Goal: Task Accomplishment & Management: Complete application form

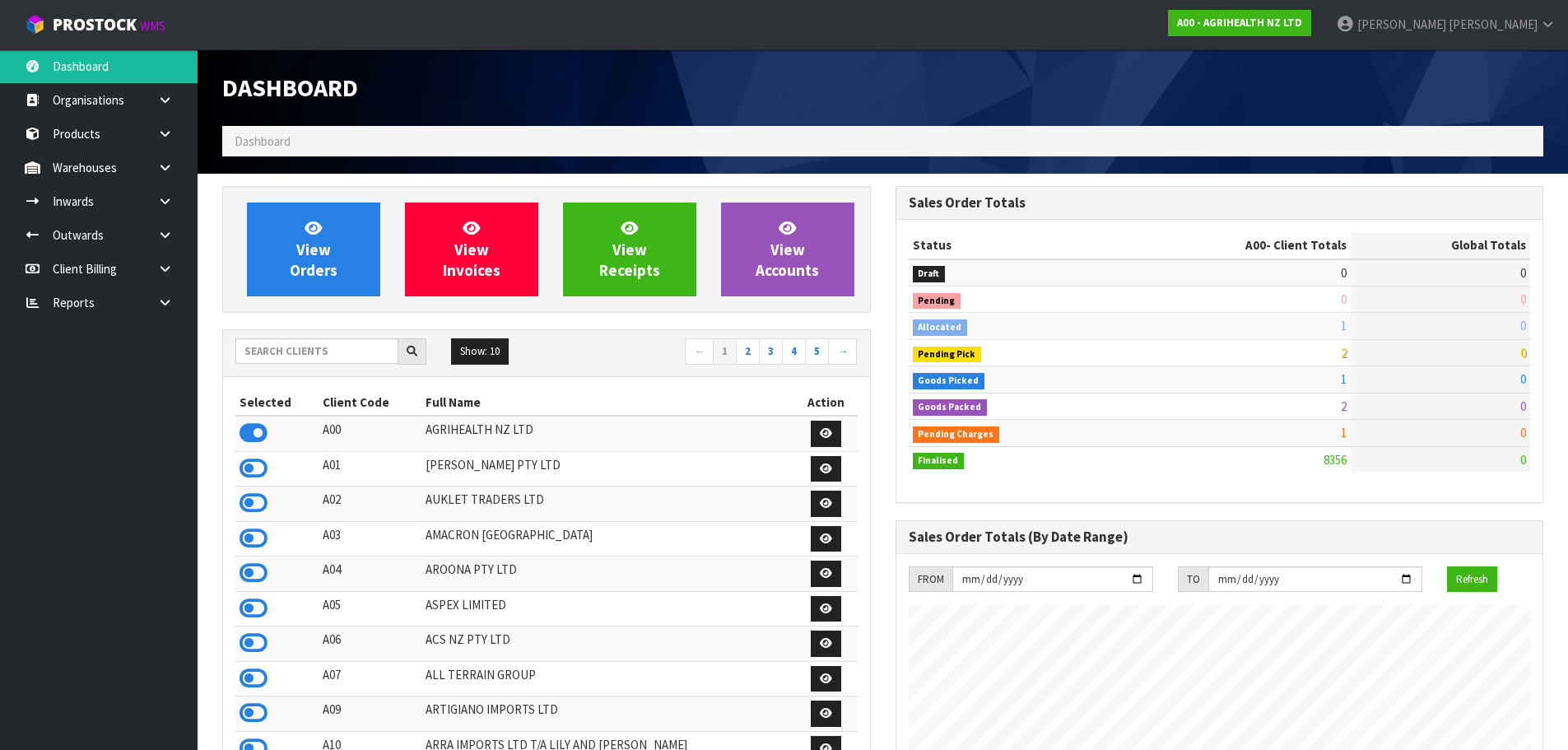
scroll to position [1247, 672]
click at [342, 348] on input "text" at bounding box center [317, 351] width 163 height 26
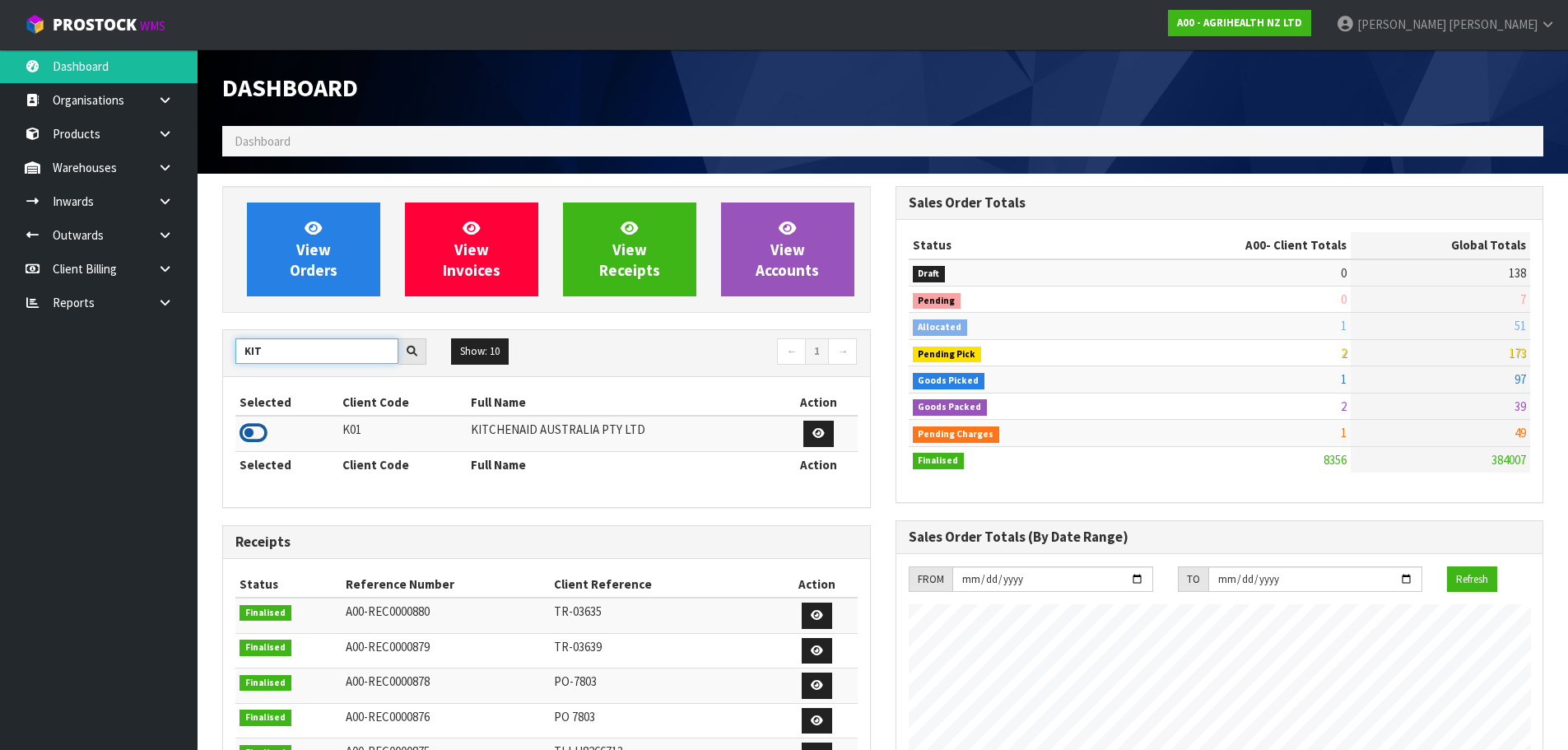
type input "KIT"
click at [256, 433] on icon at bounding box center [254, 433] width 28 height 25
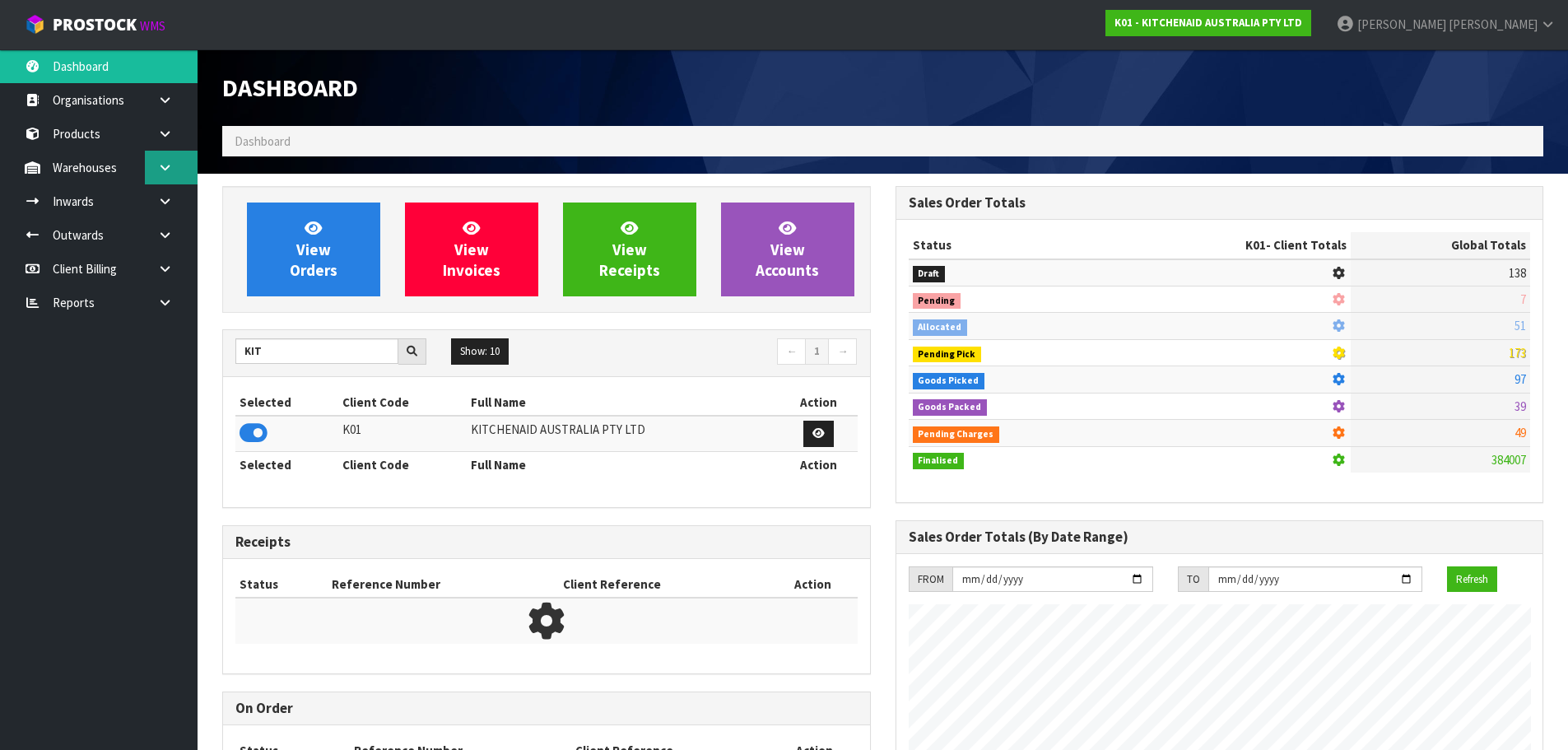
click at [179, 163] on link at bounding box center [172, 167] width 53 height 34
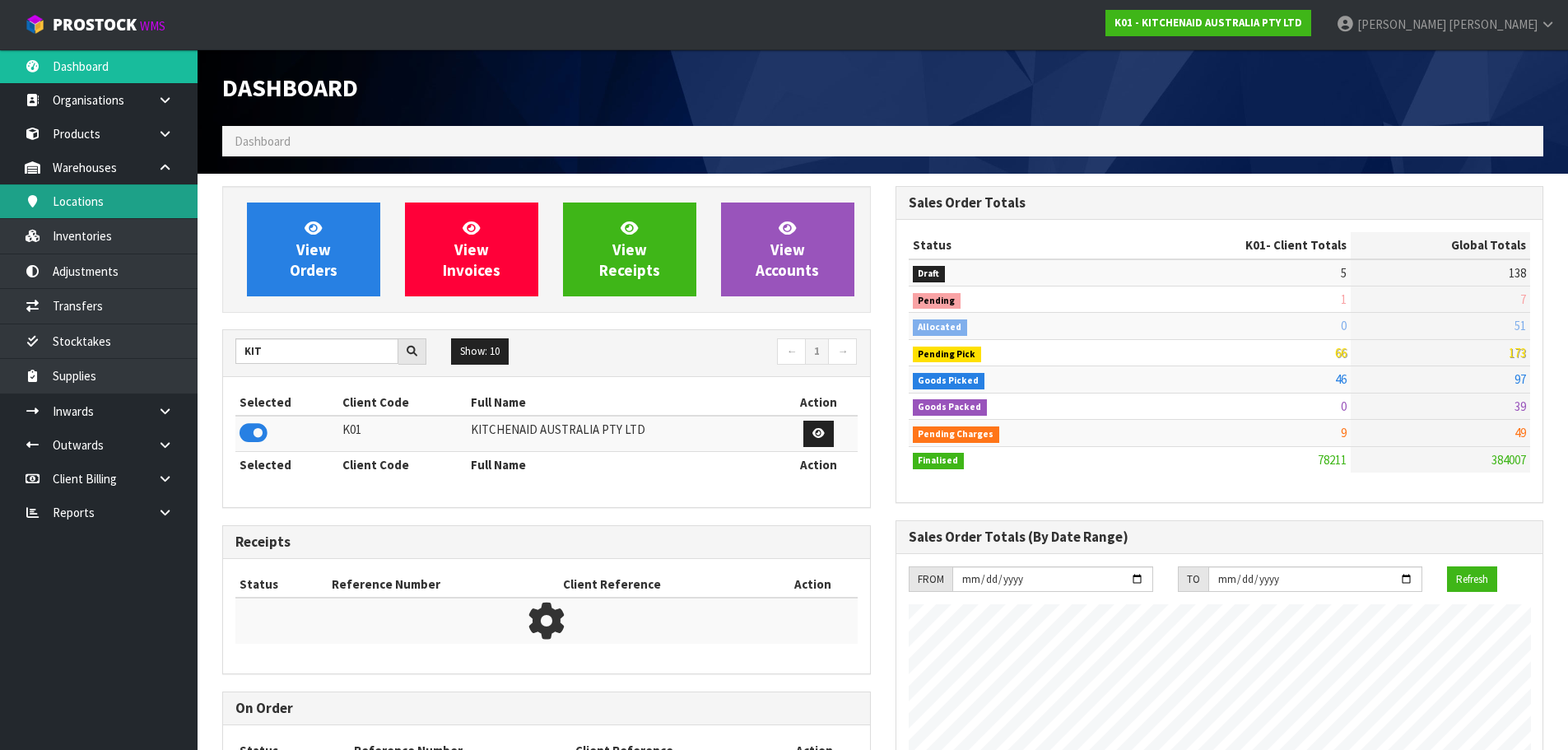
scroll to position [1247, 672]
click at [103, 229] on link "Inventories" at bounding box center [98, 236] width 197 height 34
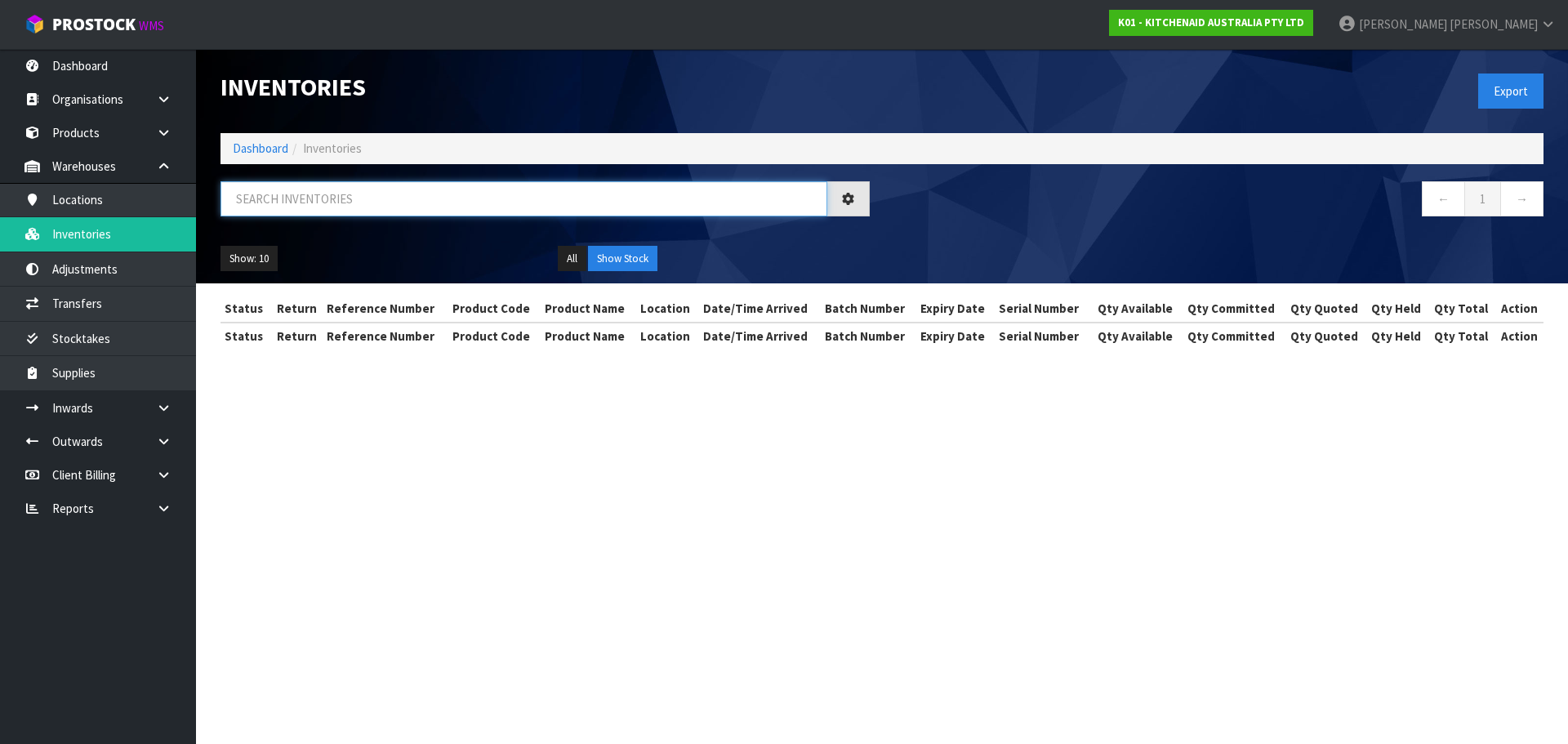
click at [300, 202] on input "text" at bounding box center [523, 199] width 606 height 35
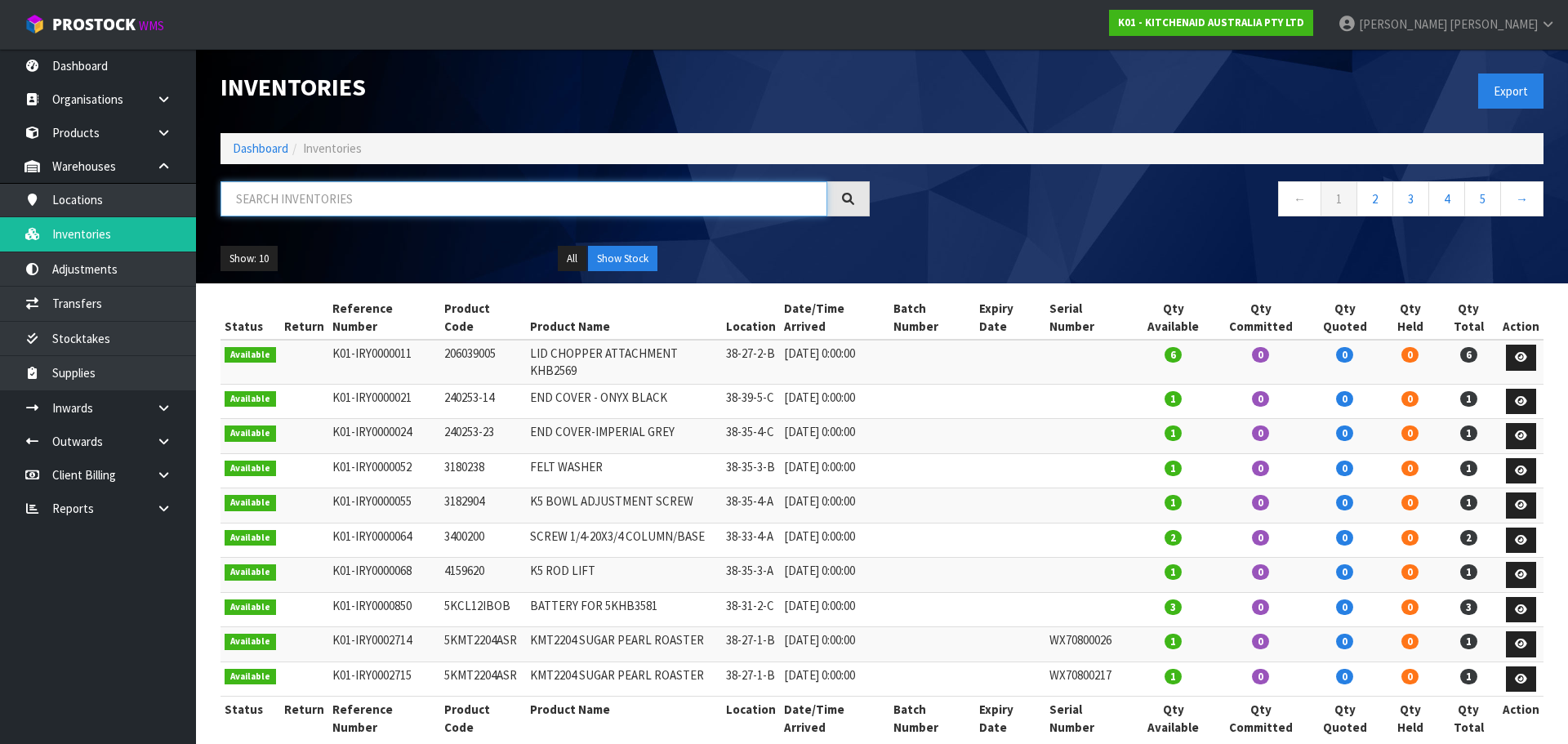
paste input "5KSM195PSAWH"
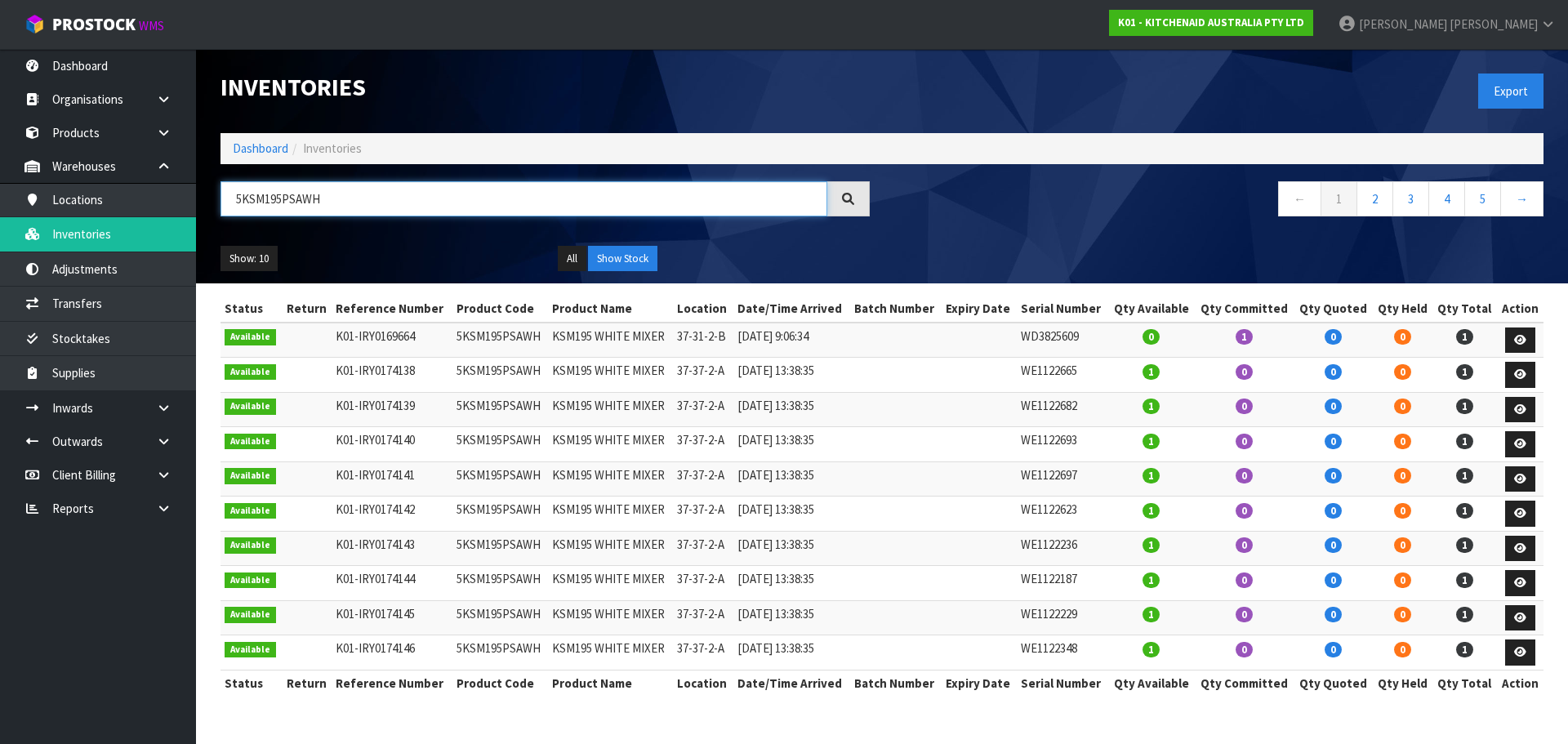
type input "5KSM195PSAWH"
click at [1487, 197] on link "5" at bounding box center [1483, 199] width 37 height 35
click at [161, 432] on link at bounding box center [170, 441] width 53 height 33
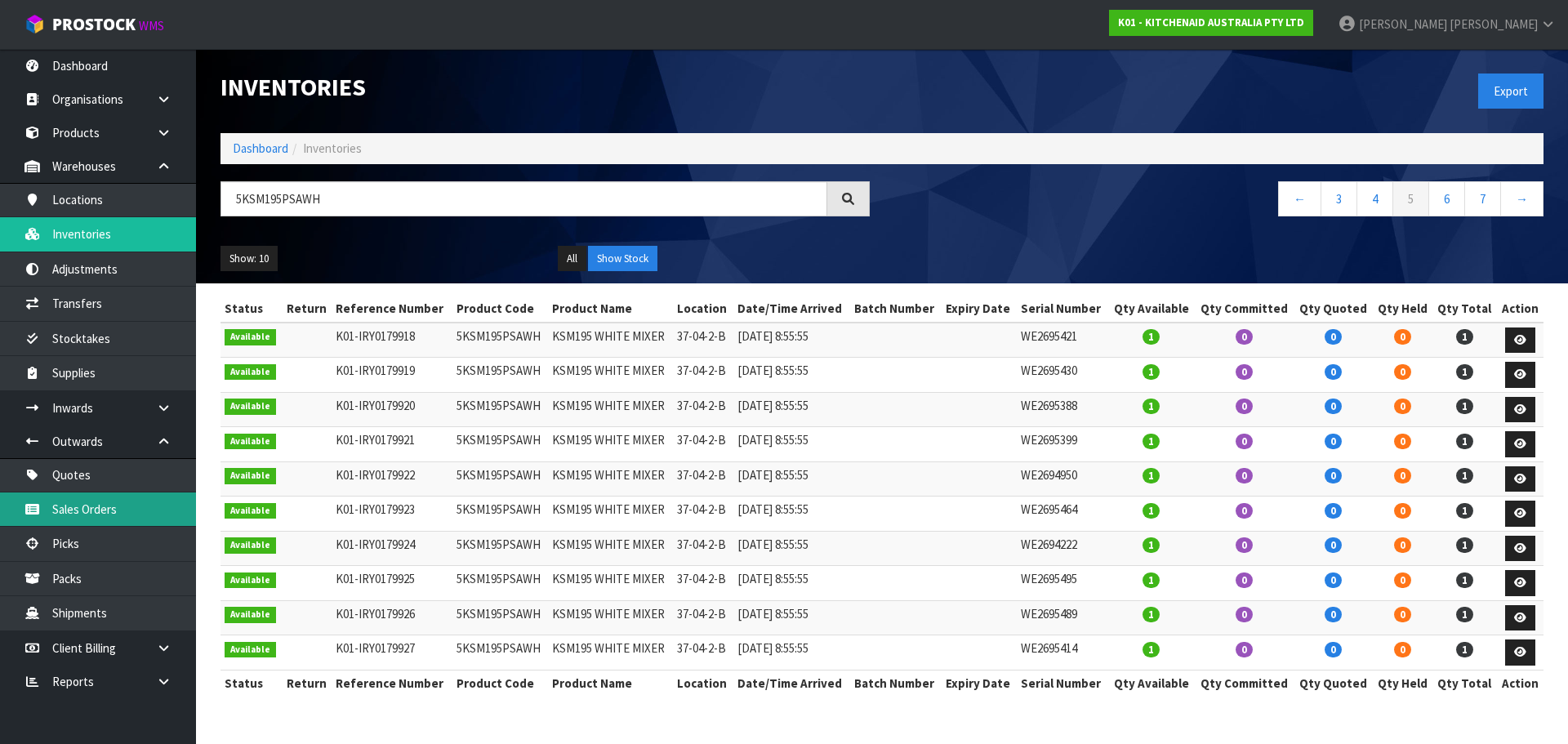
click at [132, 495] on link "Sales Orders" at bounding box center [97, 509] width 196 height 33
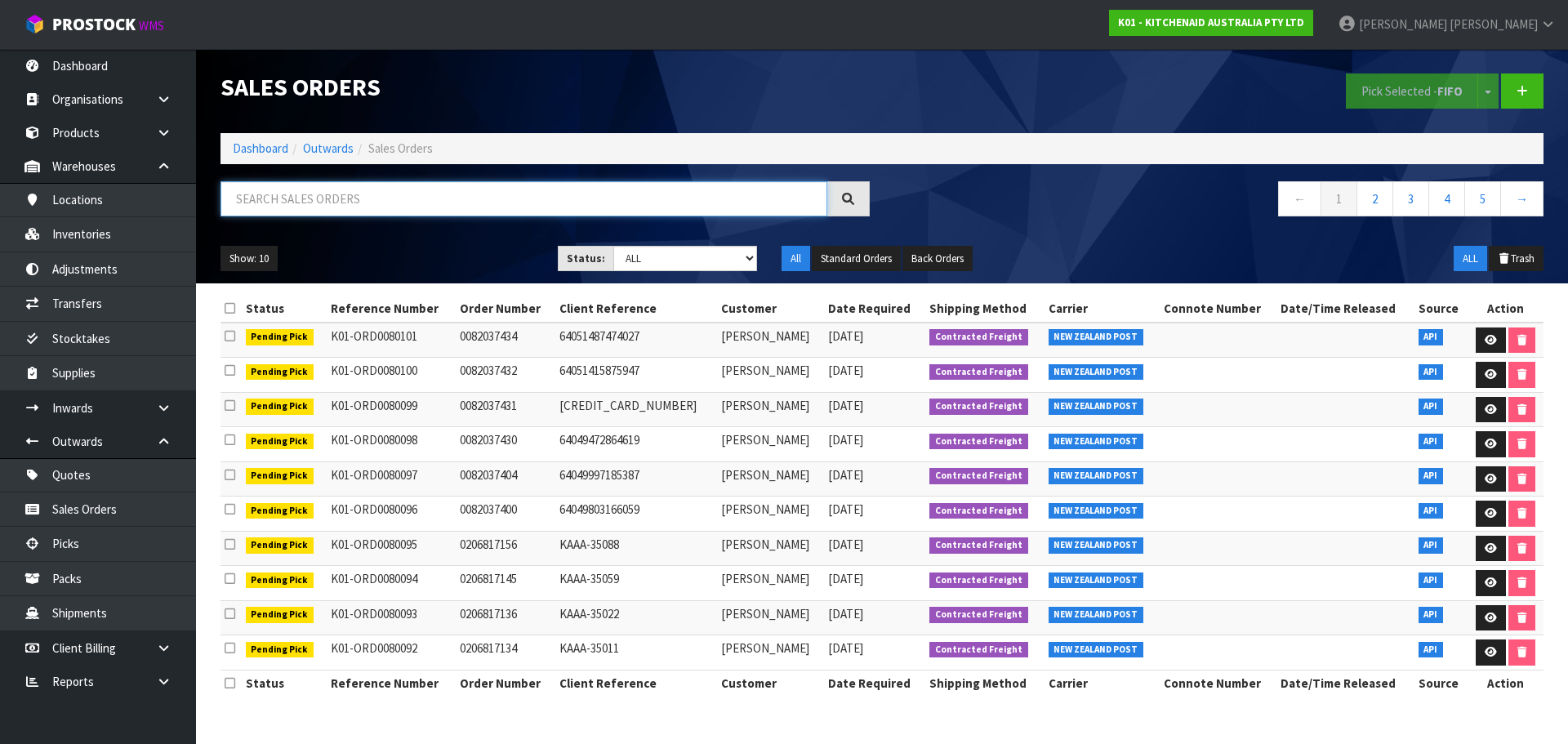
click at [352, 207] on input "text" at bounding box center [523, 199] width 606 height 35
paste input "CMAU2814398"
drag, startPoint x: 329, startPoint y: 190, endPoint x: 308, endPoint y: 185, distance: 21.6
click at [307, 191] on input "CMAU2814398" at bounding box center [523, 199] width 606 height 35
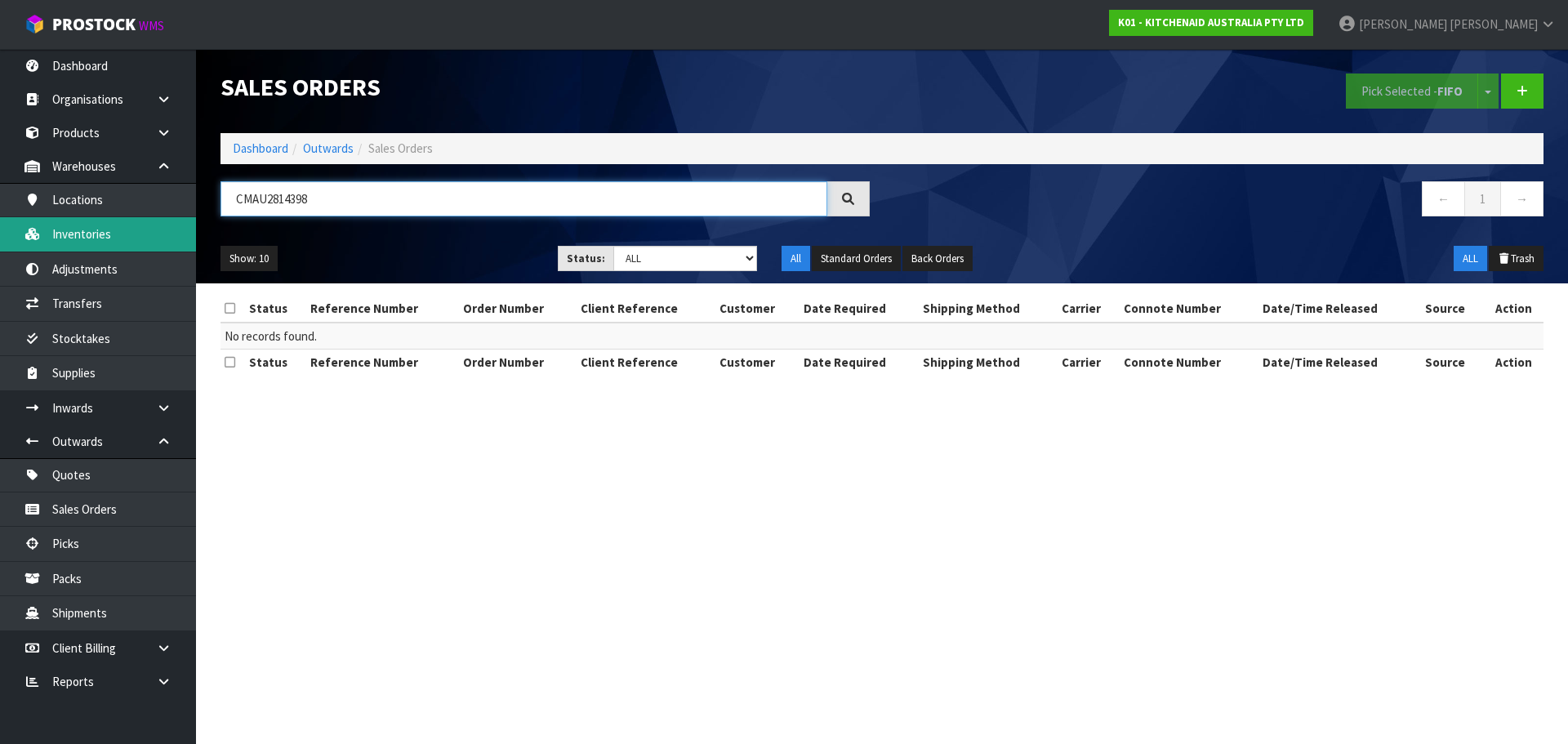
drag, startPoint x: 357, startPoint y: 202, endPoint x: 117, endPoint y: 232, distance: 241.9
click at [117, 230] on body "Toggle navigation ProStock WMS K01 - KITCHENAID AUSTRALIA PTY LTD [PERSON_NAME]…" at bounding box center [784, 372] width 1568 height 744
paste input "5KSM195PSAWH"
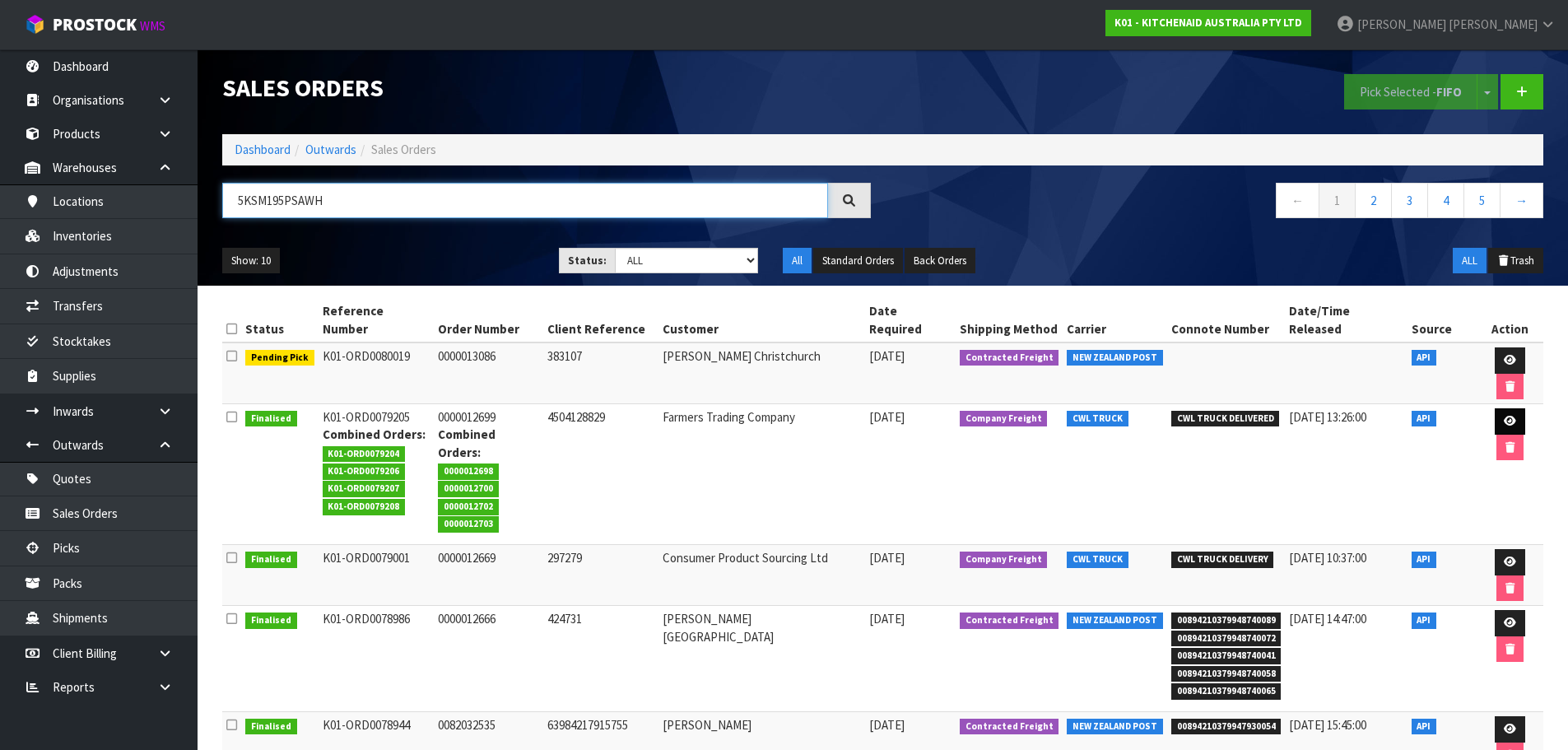
type input "5KSM195PSAWH"
click at [1495, 409] on link at bounding box center [1510, 422] width 30 height 27
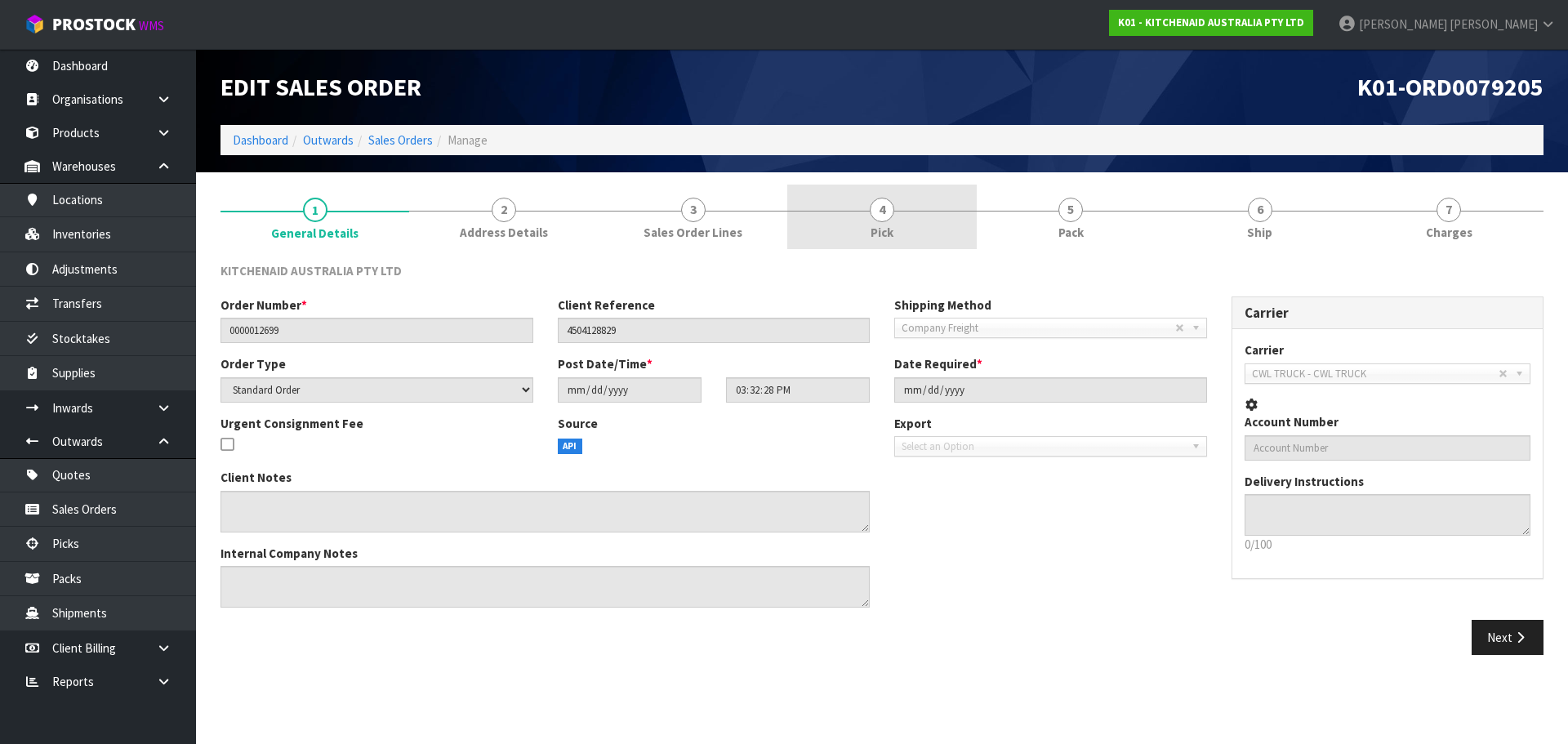
click at [916, 222] on link "4 Pick" at bounding box center [881, 217] width 189 height 65
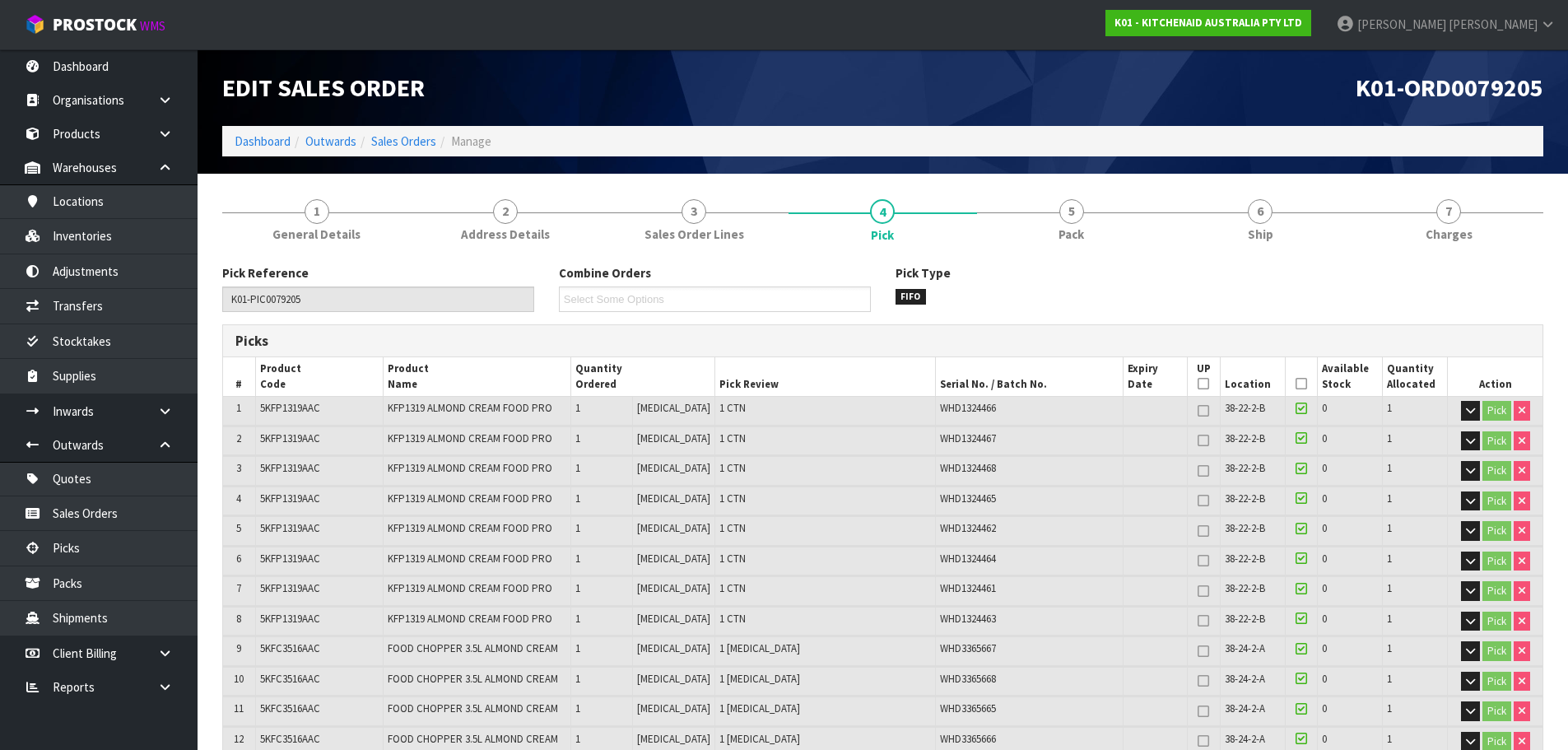
scroll to position [935, 0]
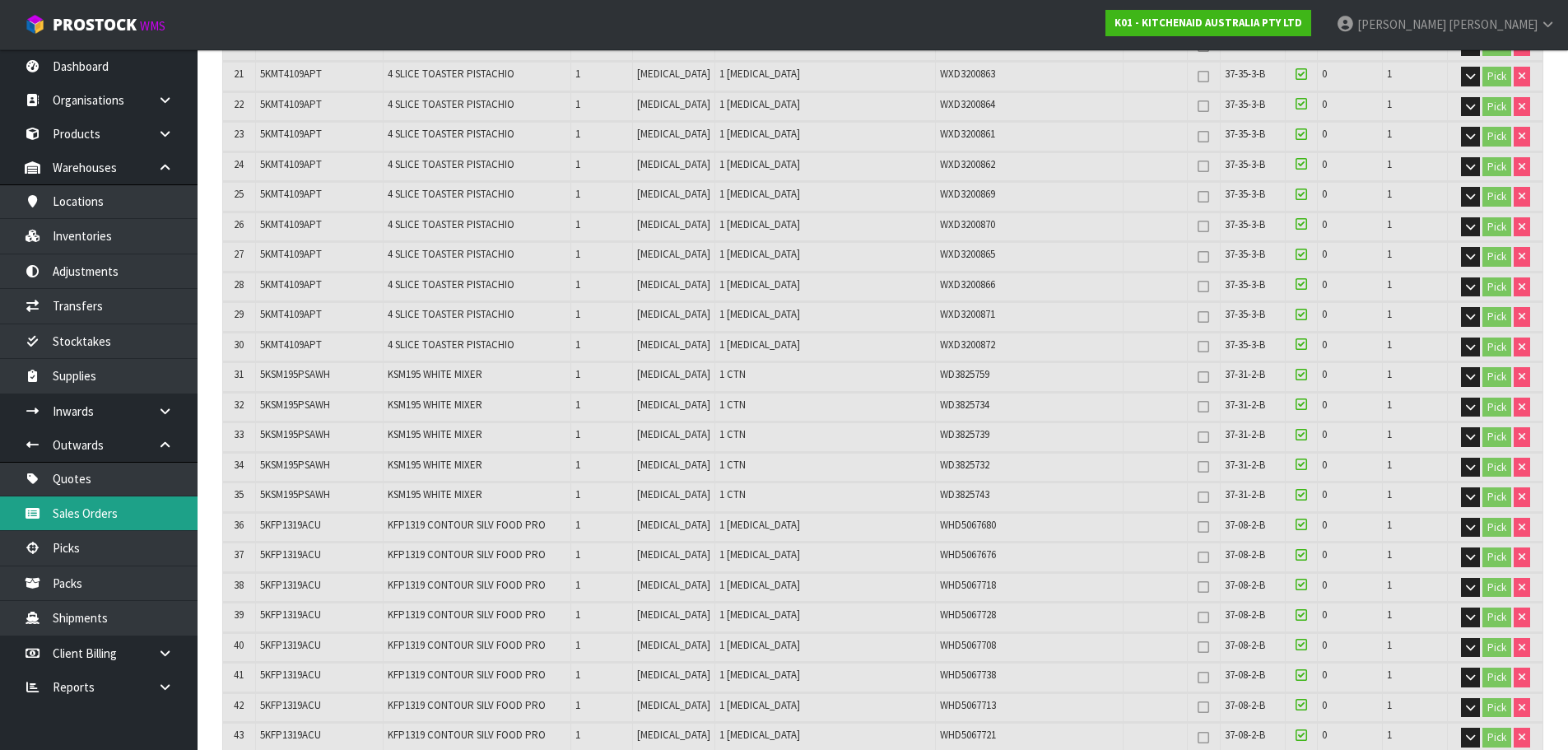
click at [146, 512] on link "Sales Orders" at bounding box center [98, 513] width 197 height 34
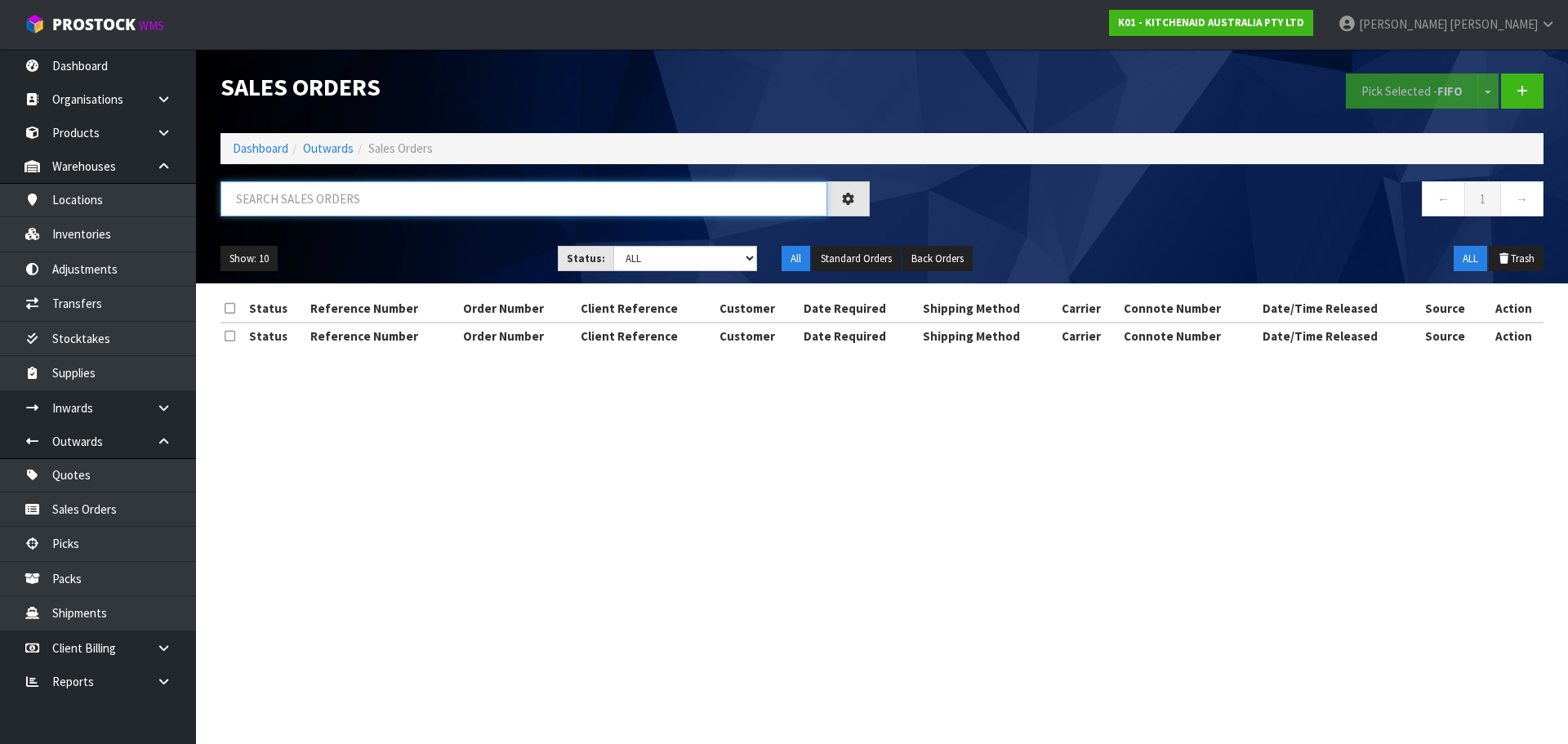
click at [405, 182] on input "text" at bounding box center [523, 199] width 606 height 35
paste input "5KSM195PSAWH"
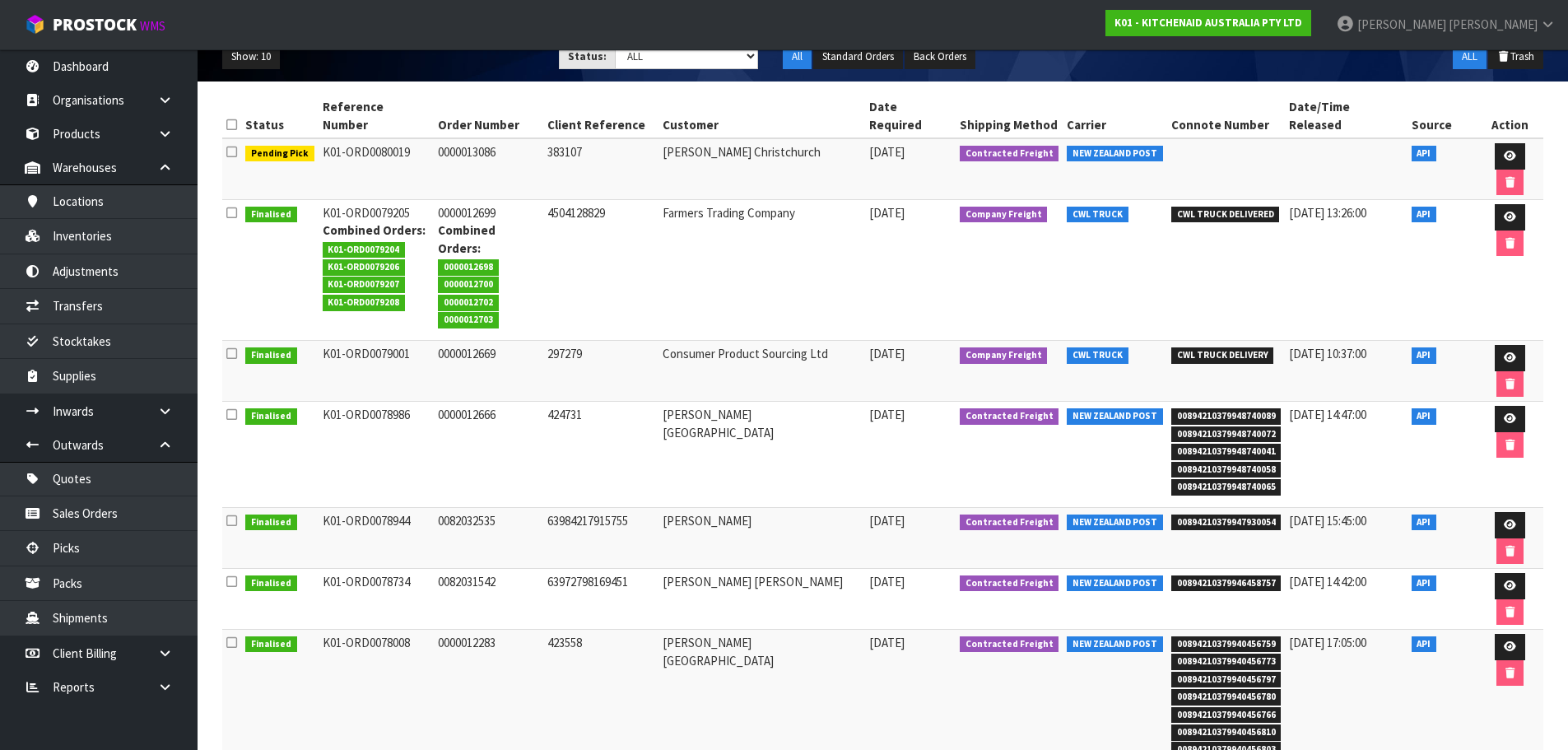
scroll to position [247, 0]
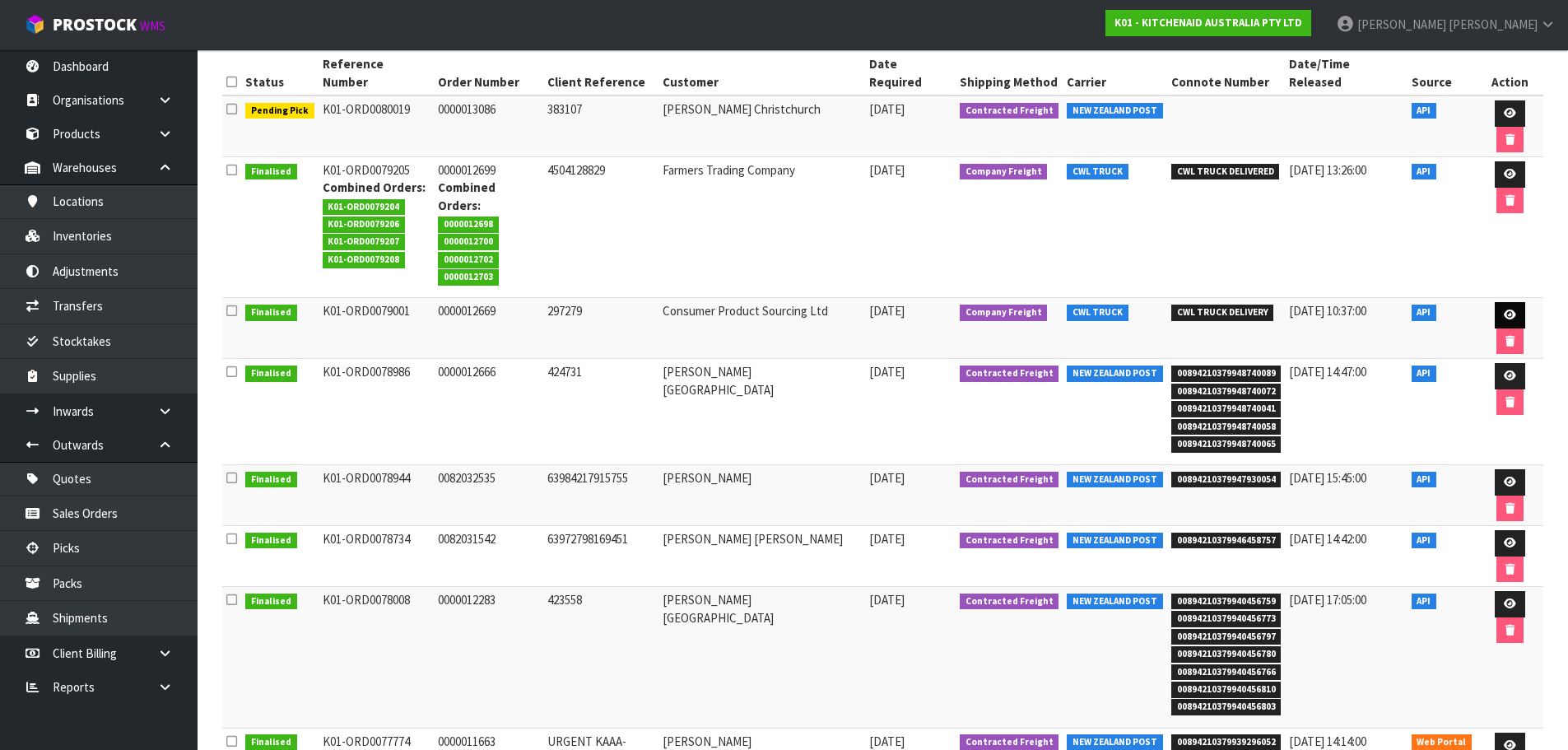
type input "5KSM195PSAWH"
click at [1503, 310] on icon at bounding box center [1510, 315] width 12 height 11
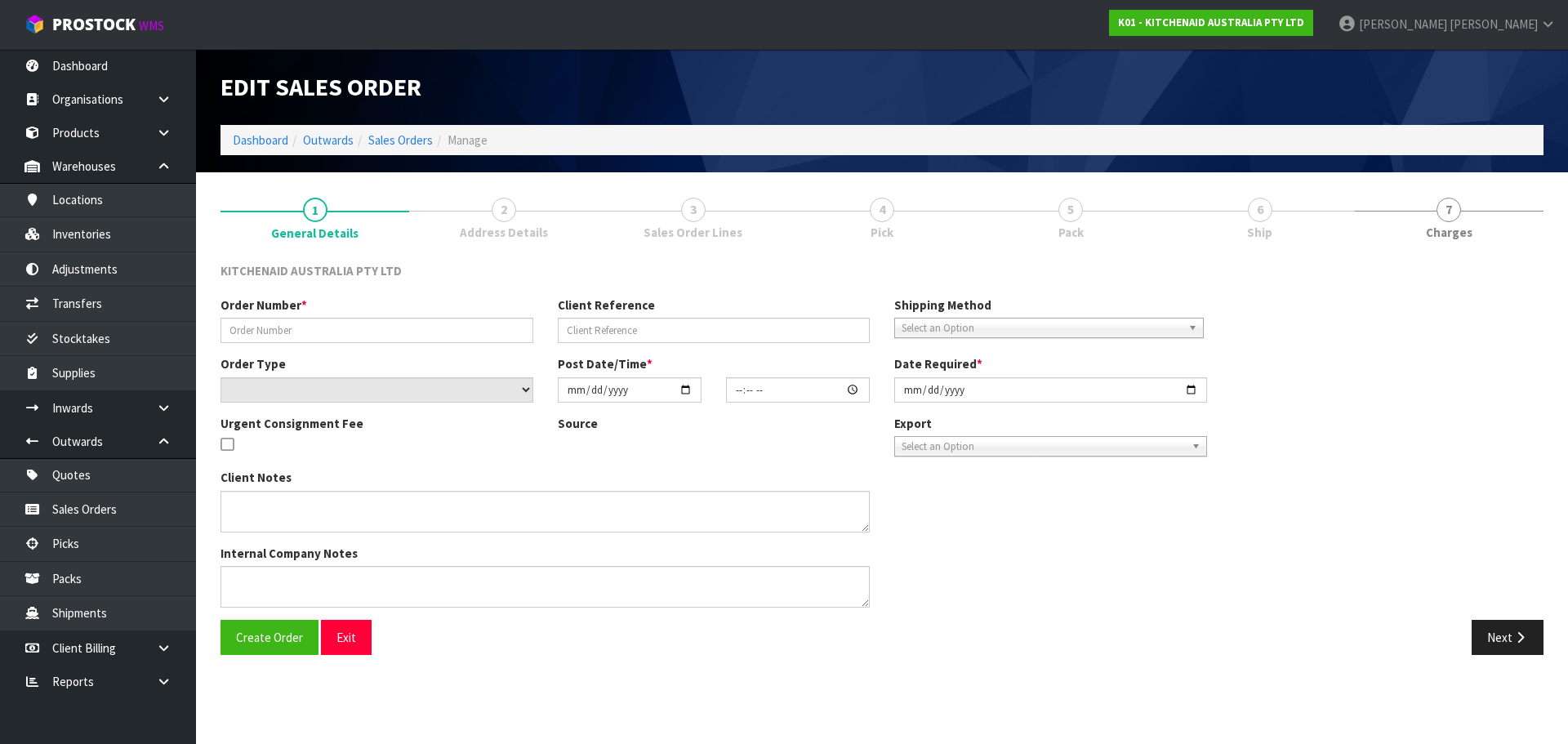
click at [903, 215] on link "4 Pick" at bounding box center [881, 217] width 189 height 65
type input "0000012669"
type input "297279"
select select "number:0"
type input "[DATE]"
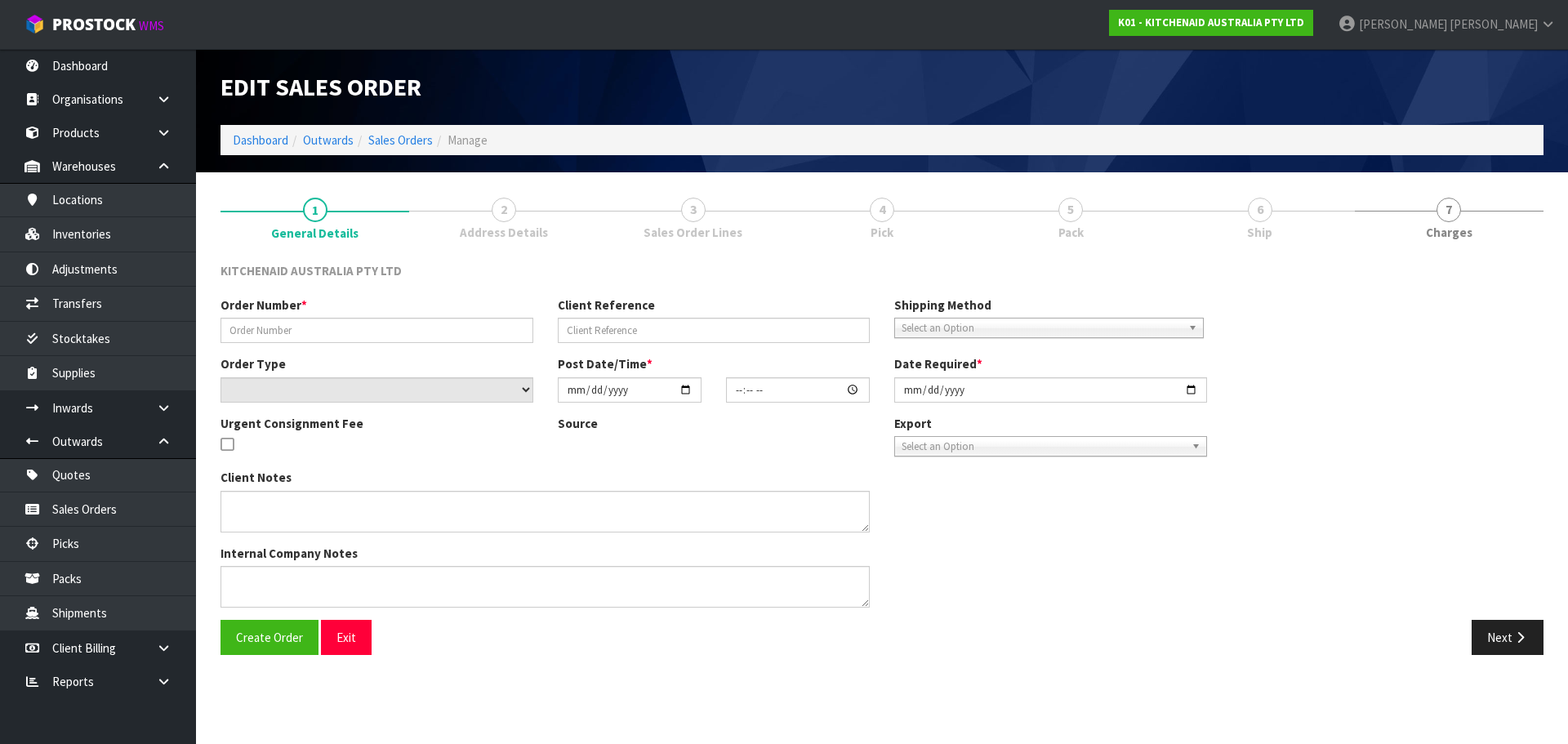
type input "17:37:09.000"
type input "[DATE]"
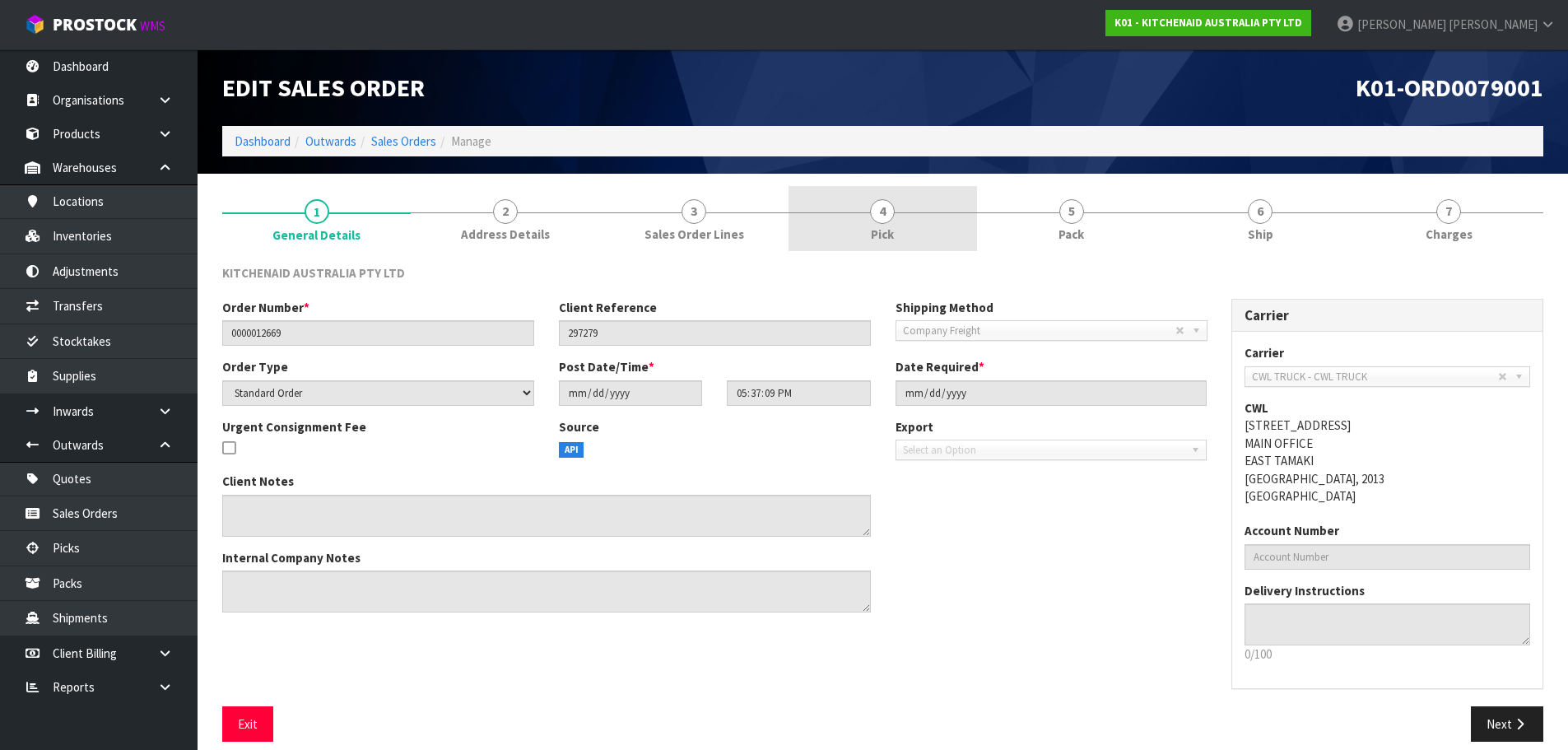
click at [898, 208] on link "4 Pick" at bounding box center [883, 218] width 188 height 65
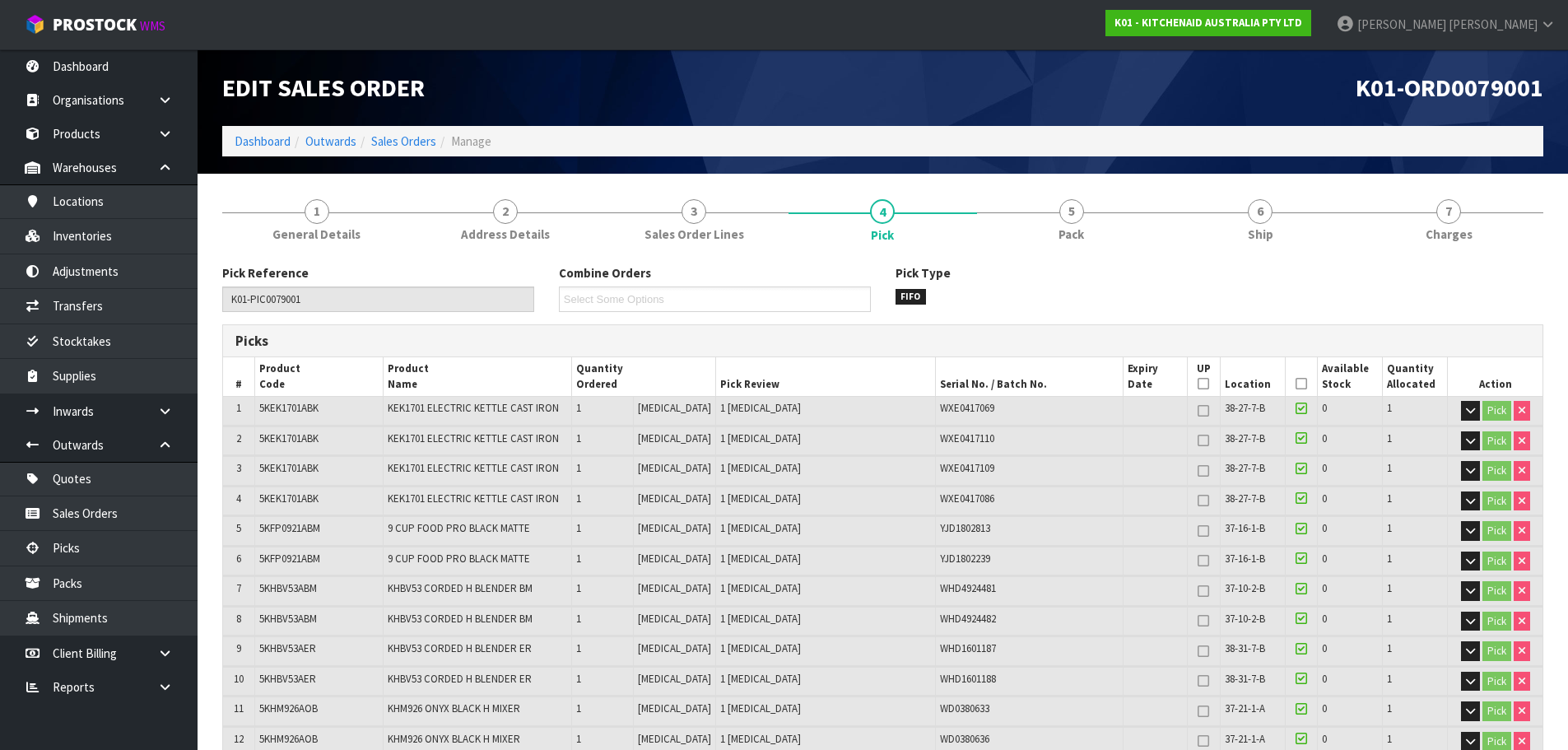
scroll to position [1017, 0]
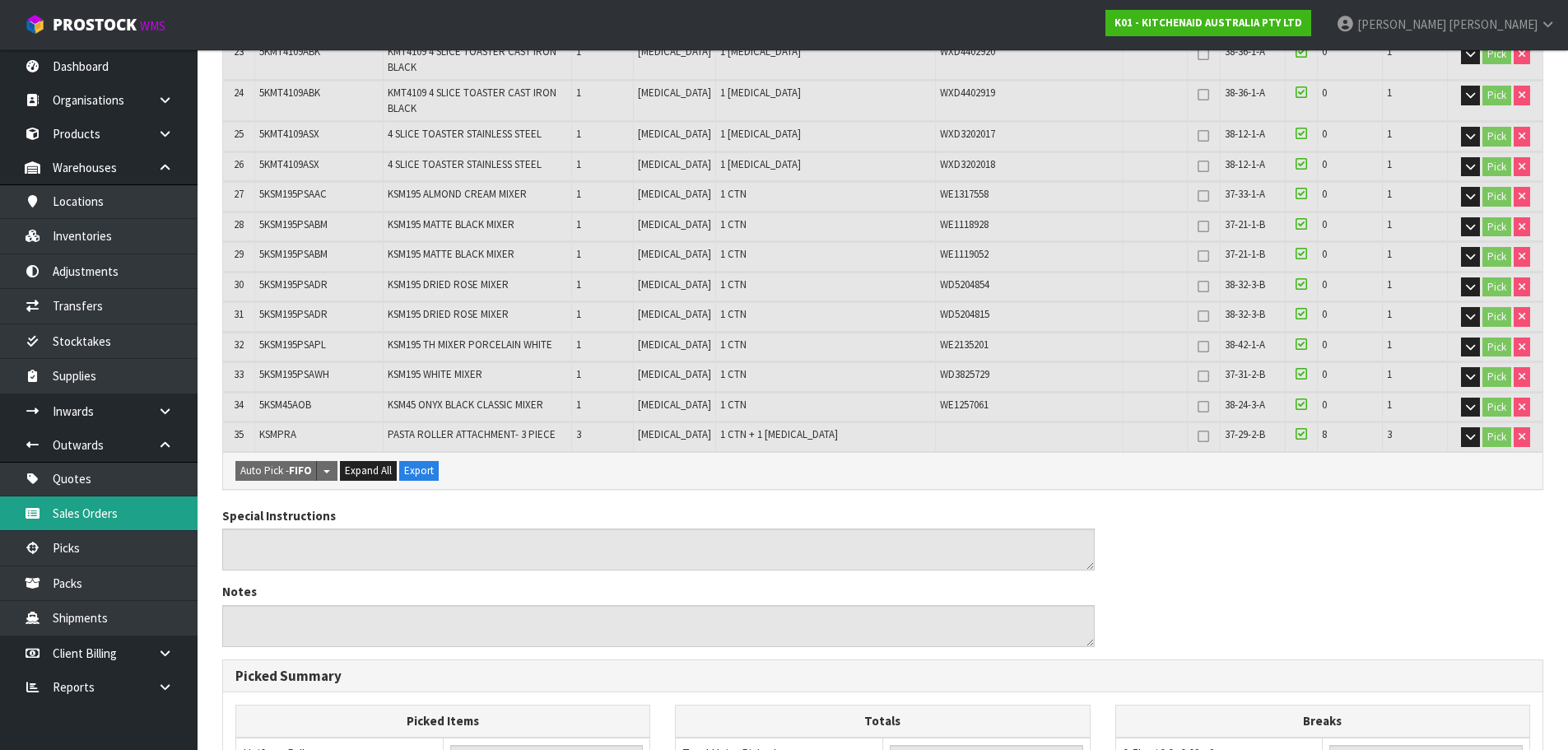
click at [116, 516] on link "Sales Orders" at bounding box center [98, 513] width 197 height 34
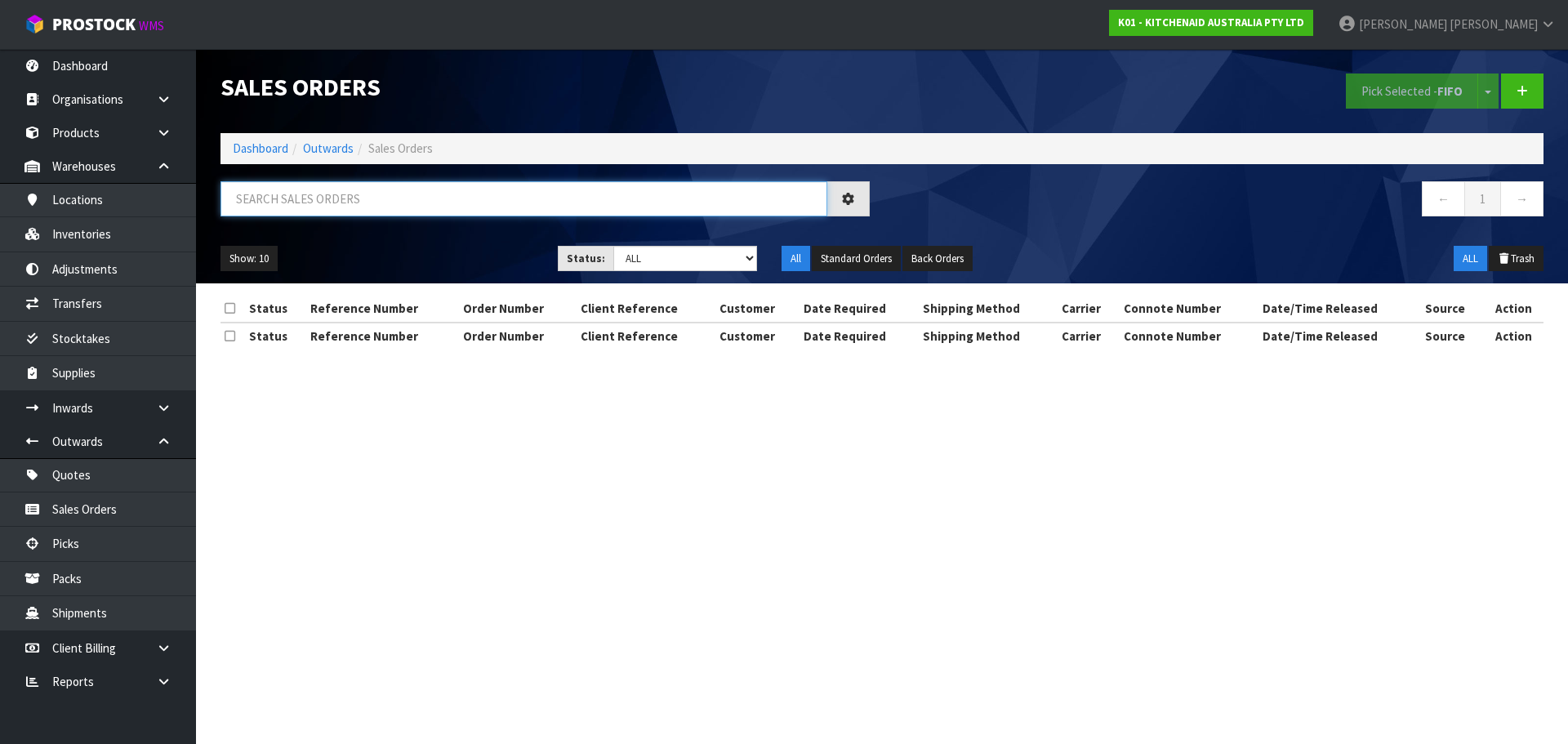
click at [347, 206] on input "text" at bounding box center [523, 199] width 606 height 35
paste input "5KSM195PSAWH"
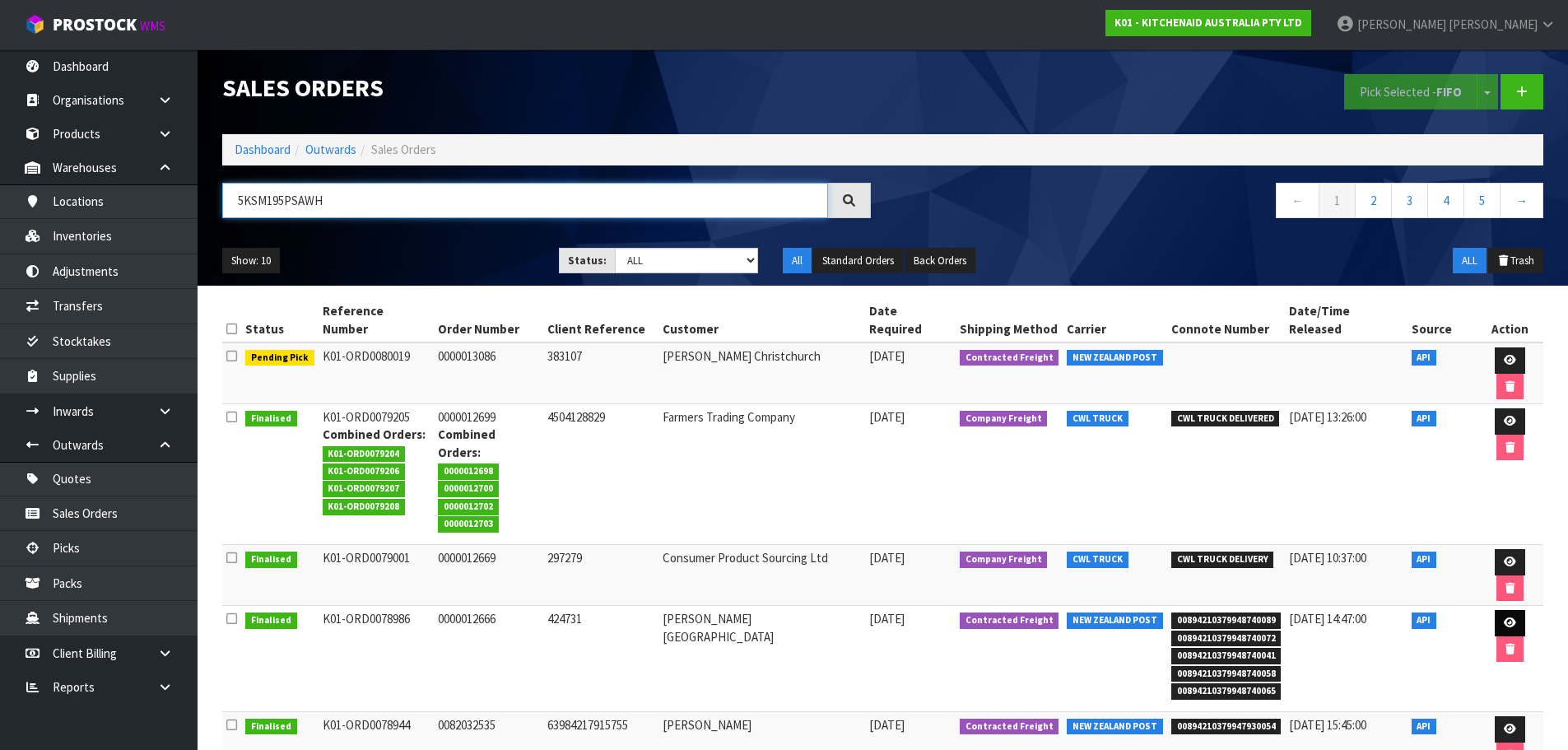
type input "5KSM195PSAWH"
click at [1503, 617] on icon at bounding box center [1510, 623] width 12 height 11
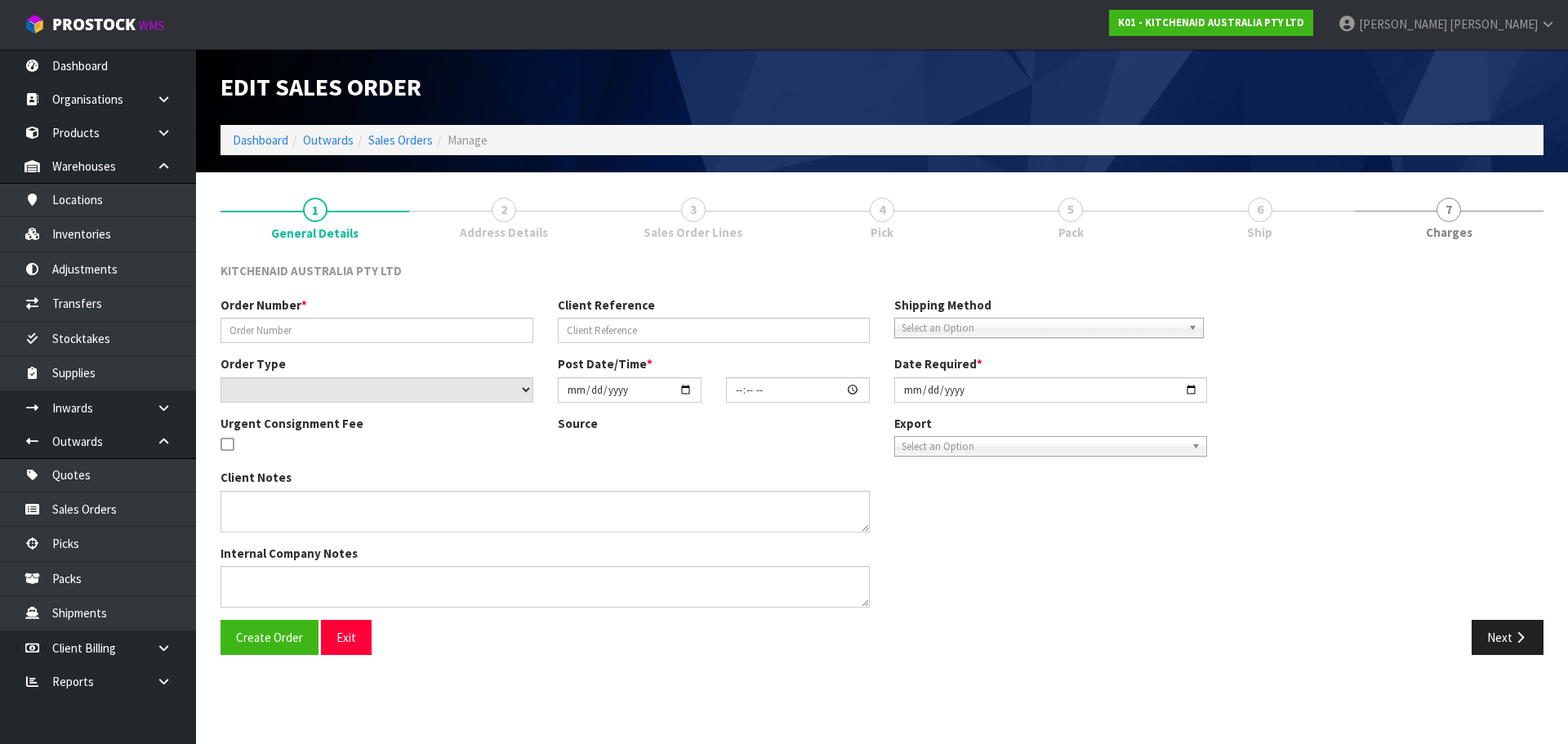
type input "0000012666"
type input "424731"
select select "number:0"
type input "[DATE]"
type input "15:36:50.000"
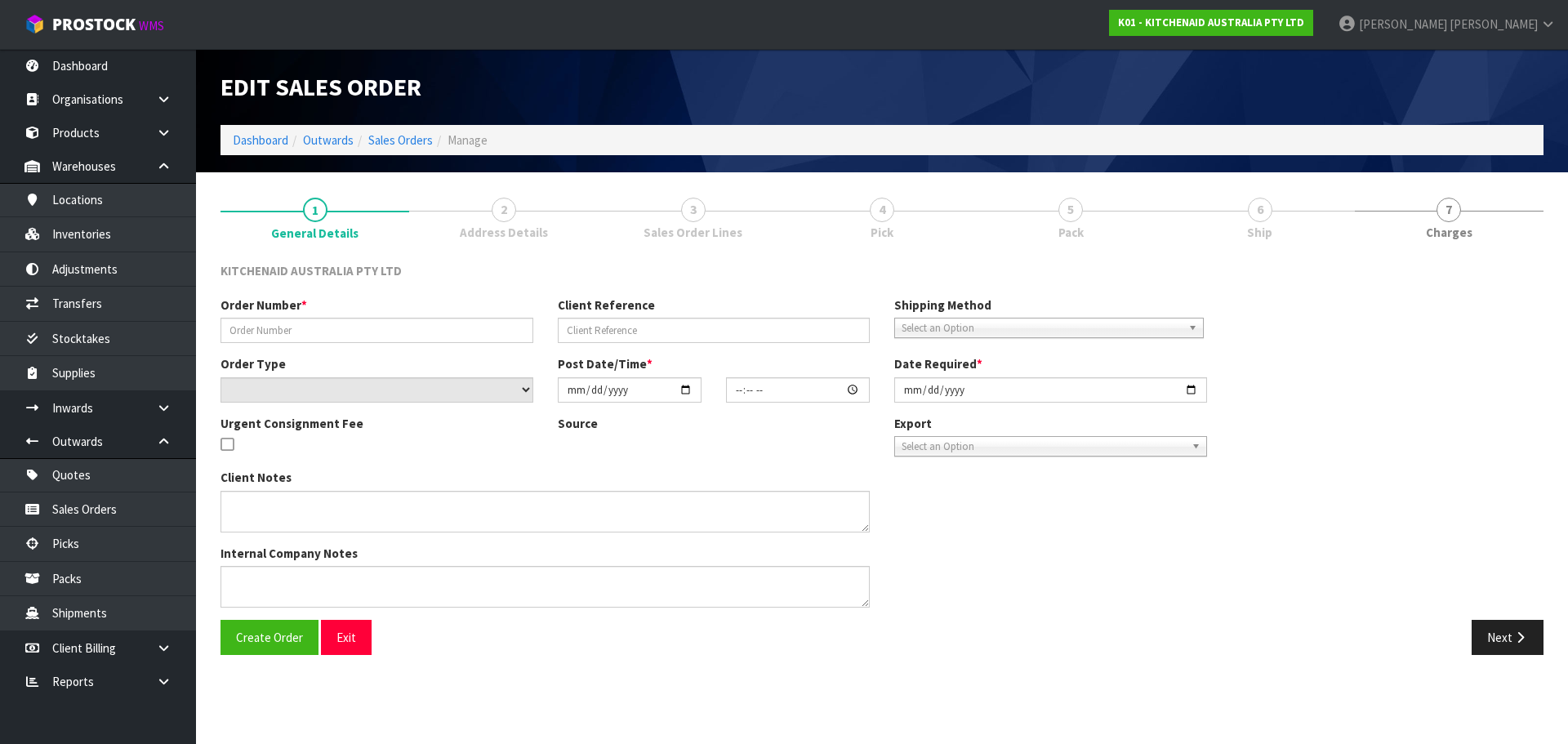
type input "[DATE]"
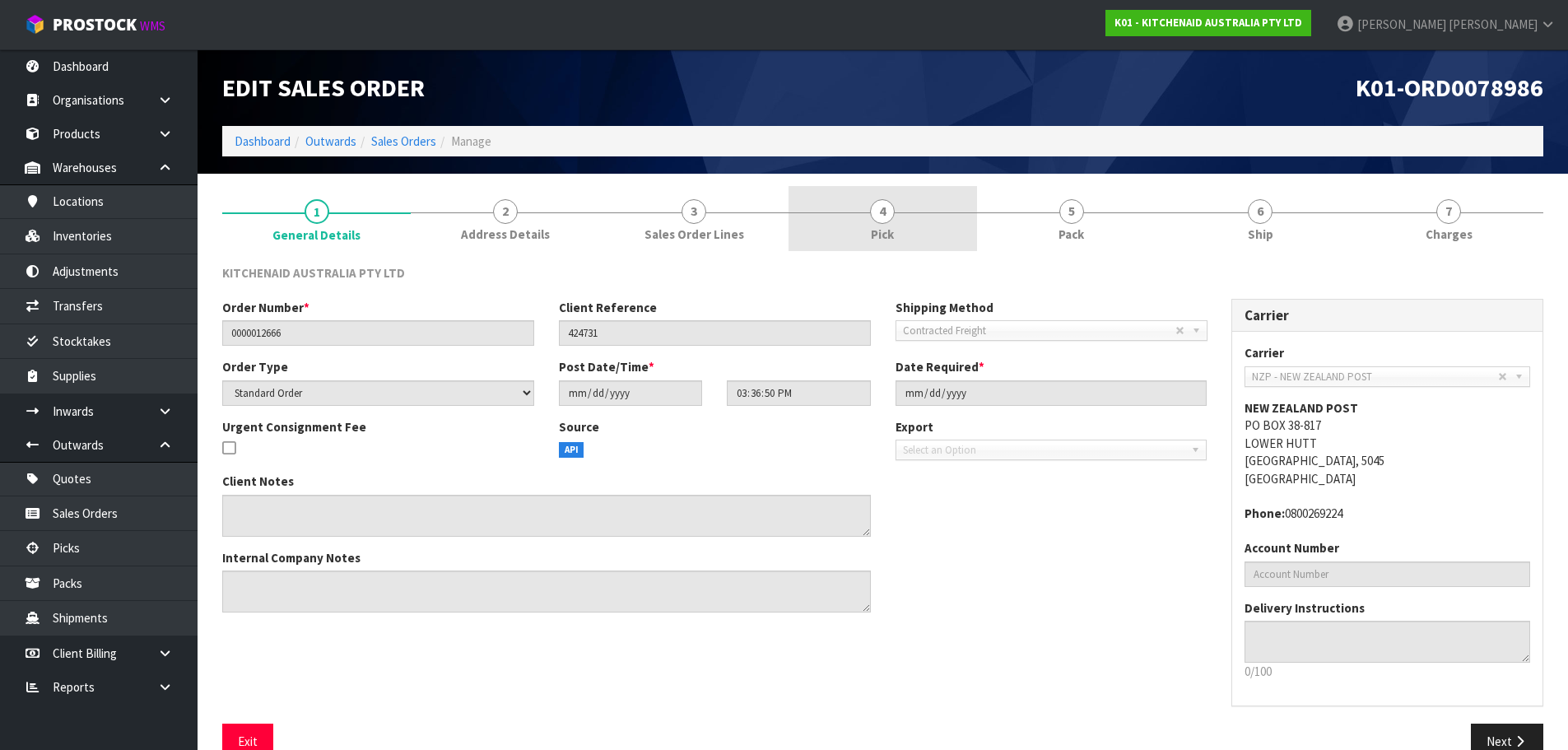
click at [900, 218] on link "4 Pick" at bounding box center [883, 218] width 188 height 65
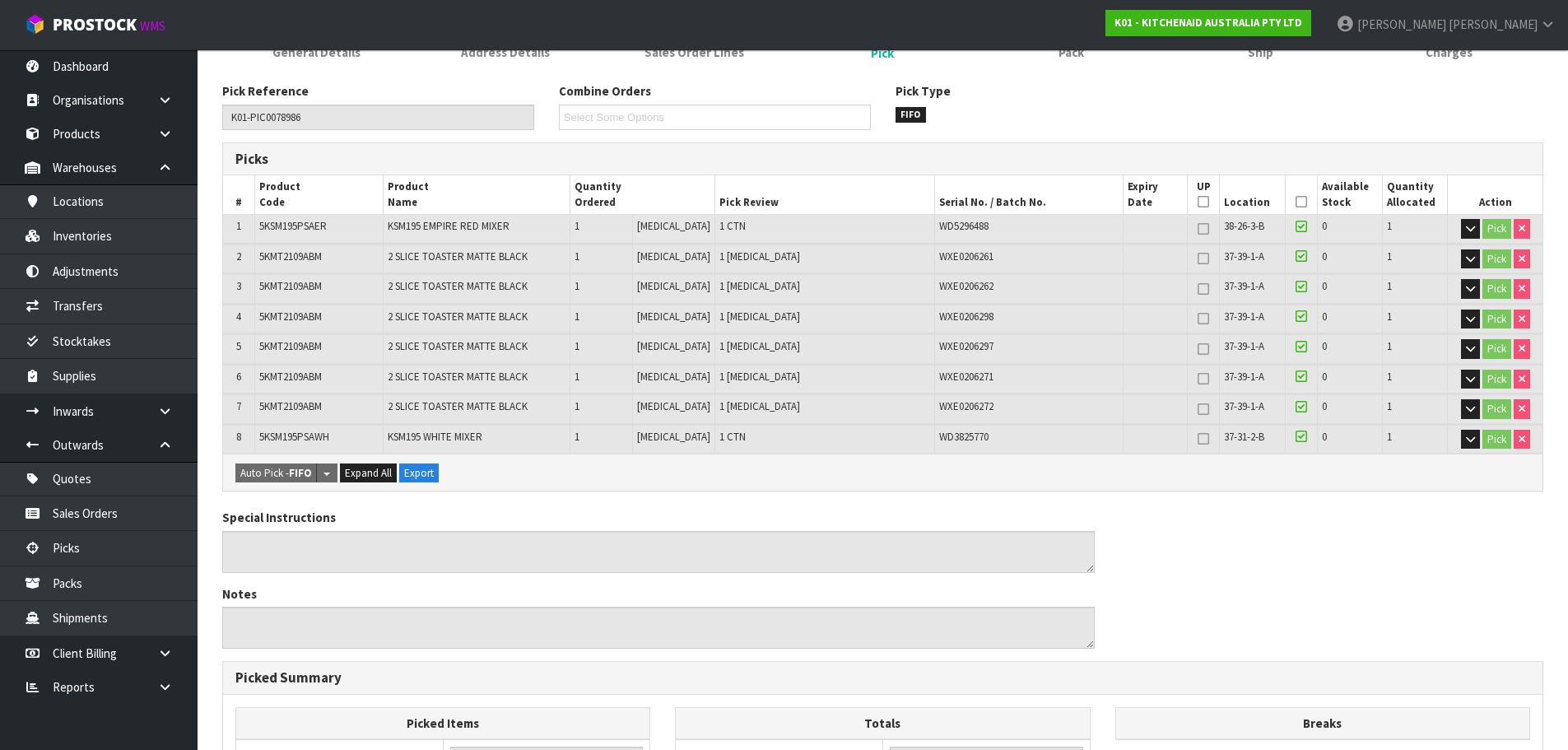
scroll to position [247, 0]
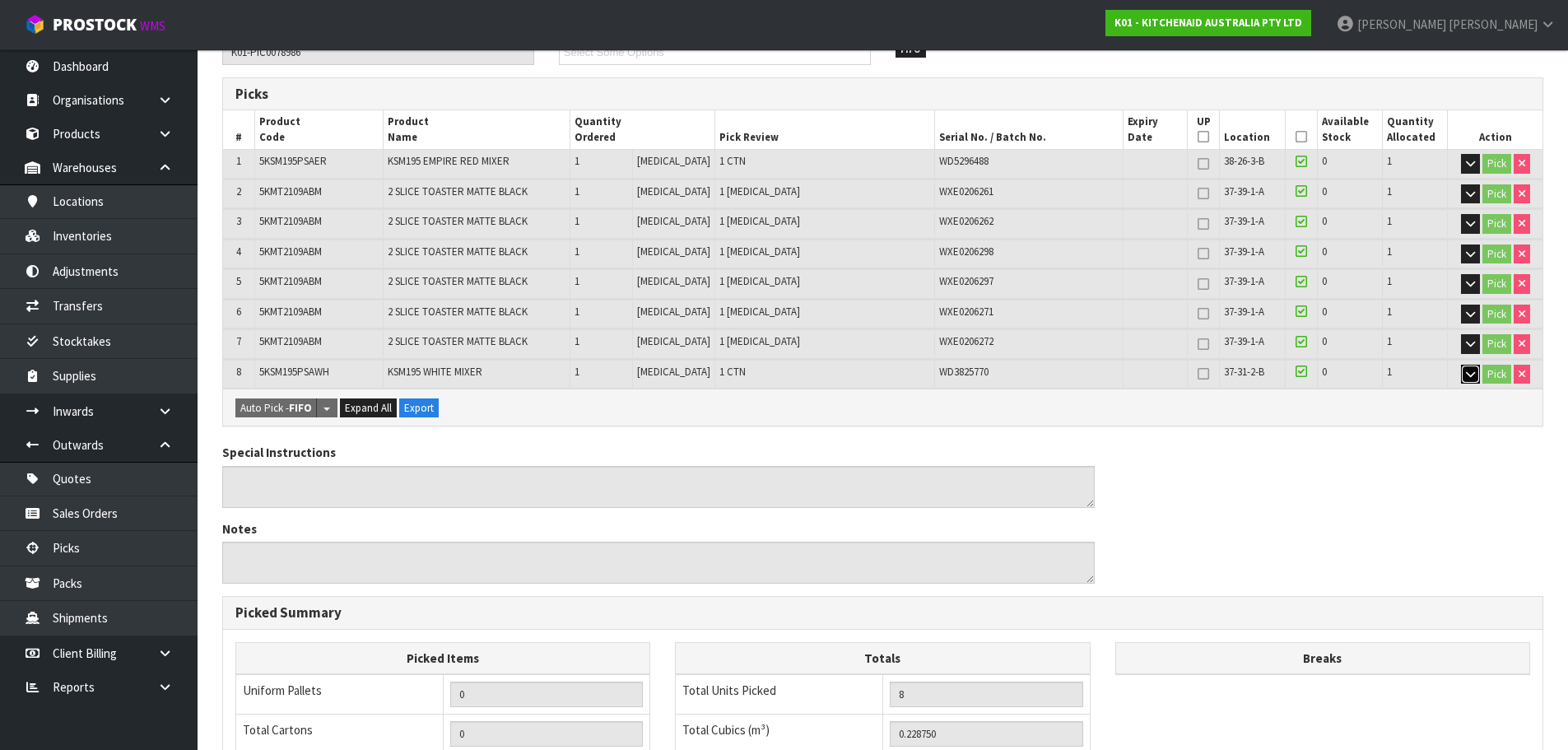
click at [1466, 372] on icon "button" at bounding box center [1471, 374] width 9 height 11
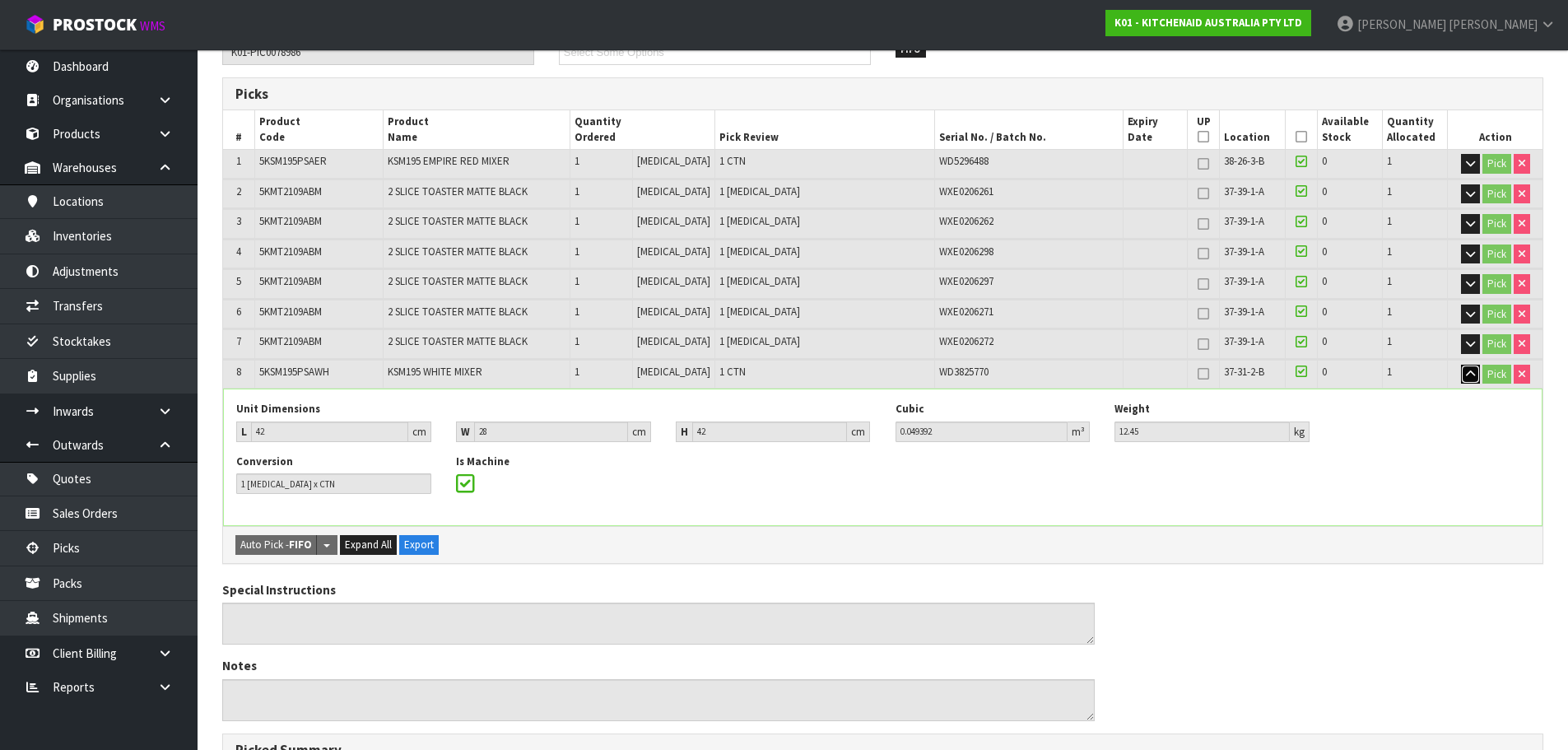
click at [1466, 372] on icon "button" at bounding box center [1471, 374] width 9 height 11
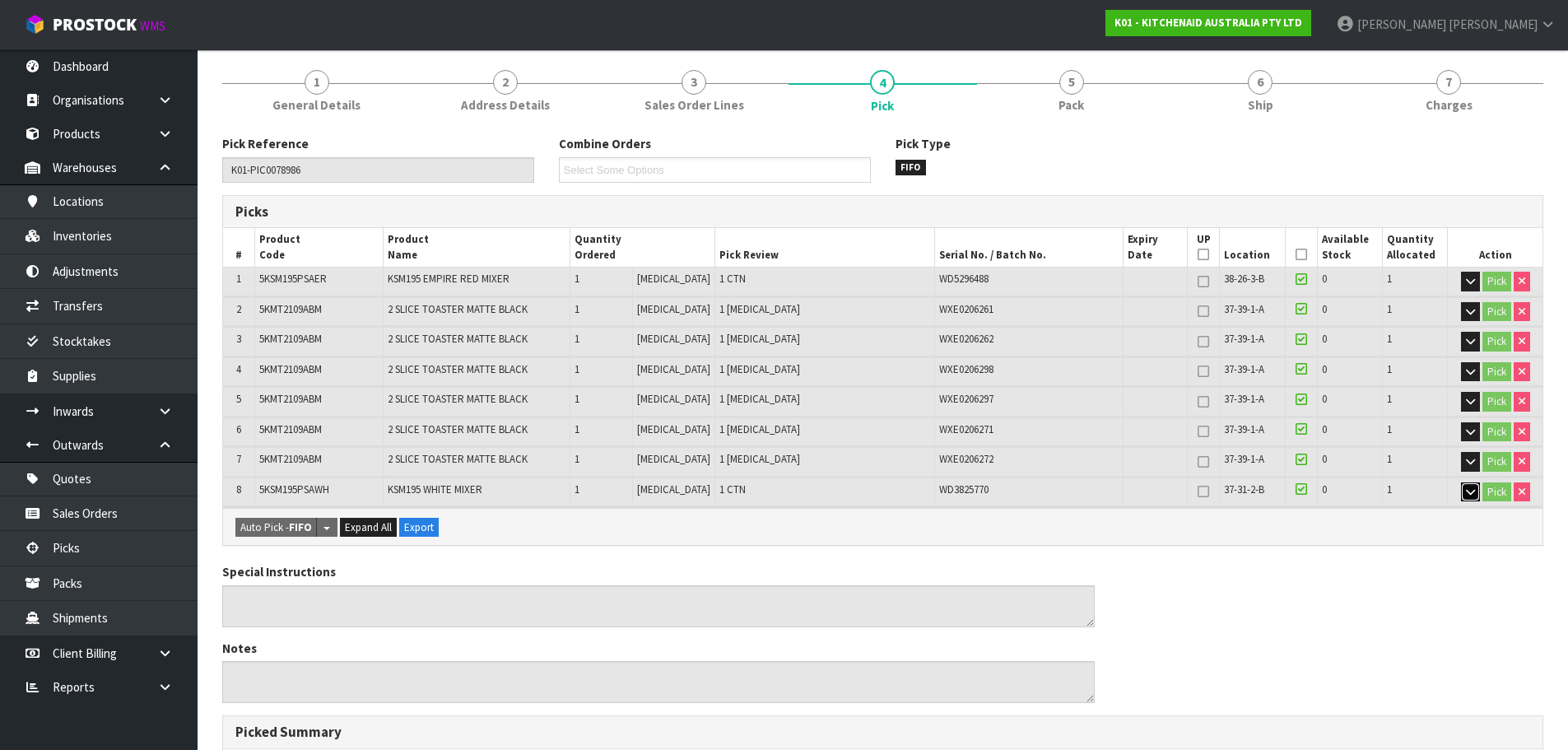
scroll to position [0, 0]
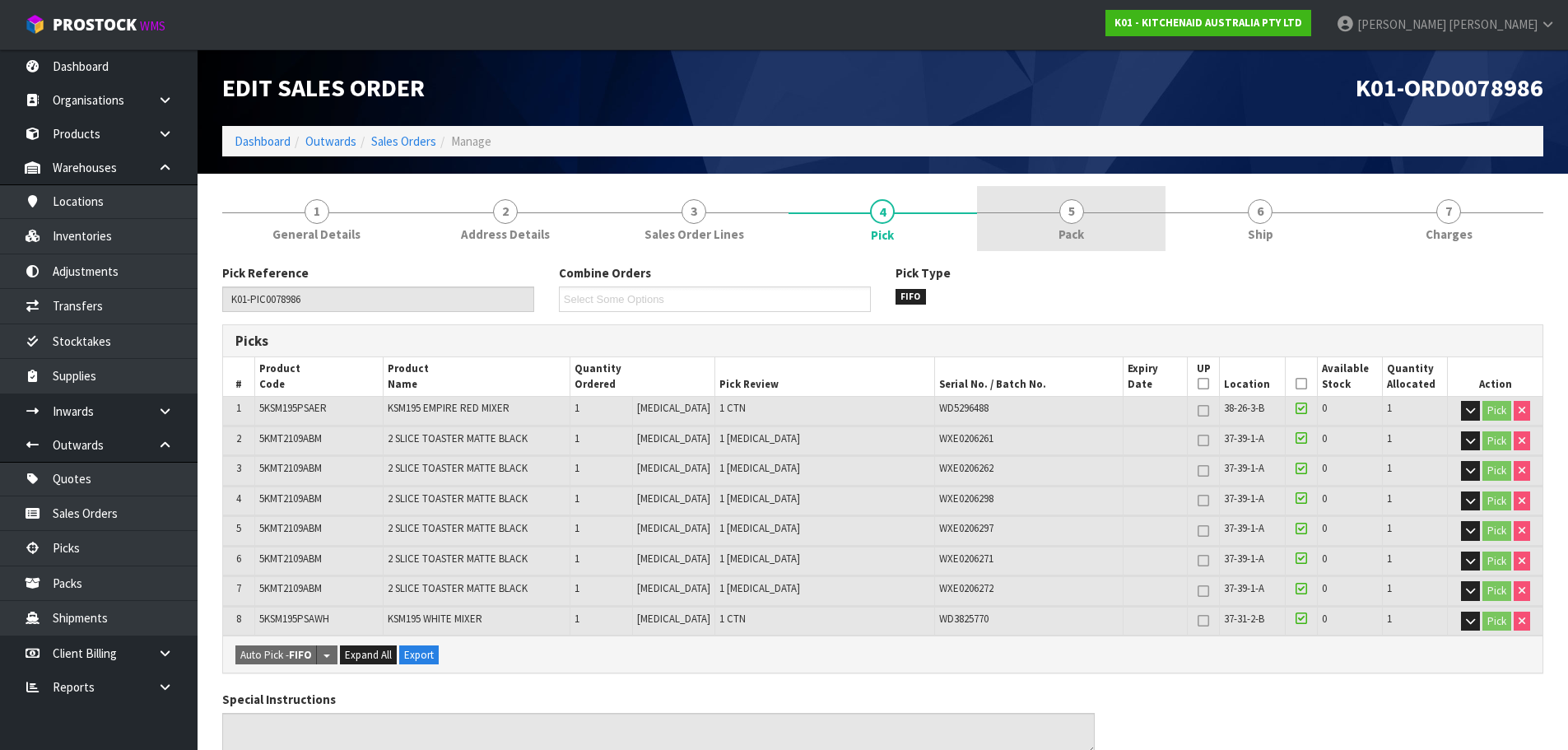
click at [1135, 214] on link "5 Pack" at bounding box center [1071, 218] width 188 height 65
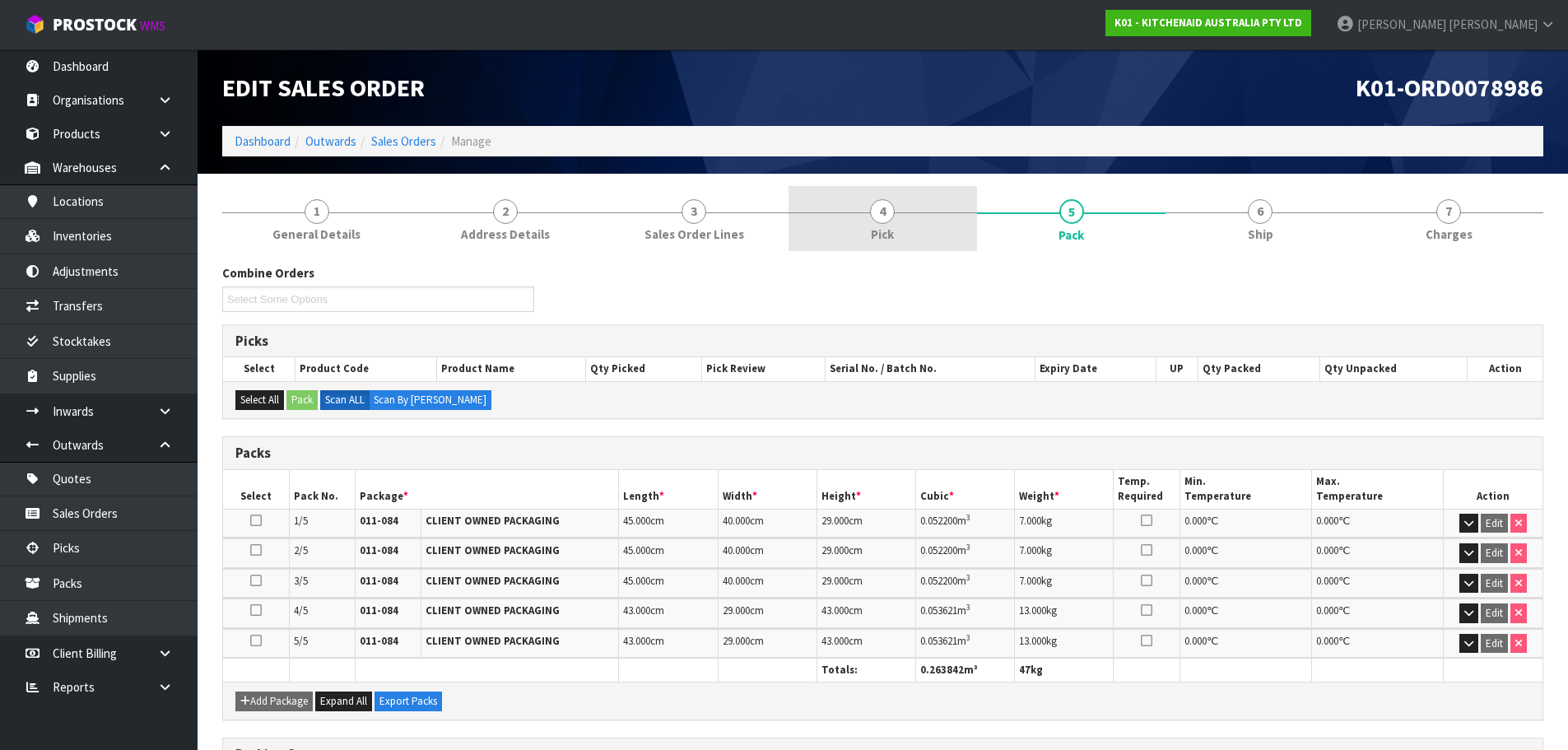
click at [901, 223] on link "4 Pick" at bounding box center [883, 218] width 188 height 65
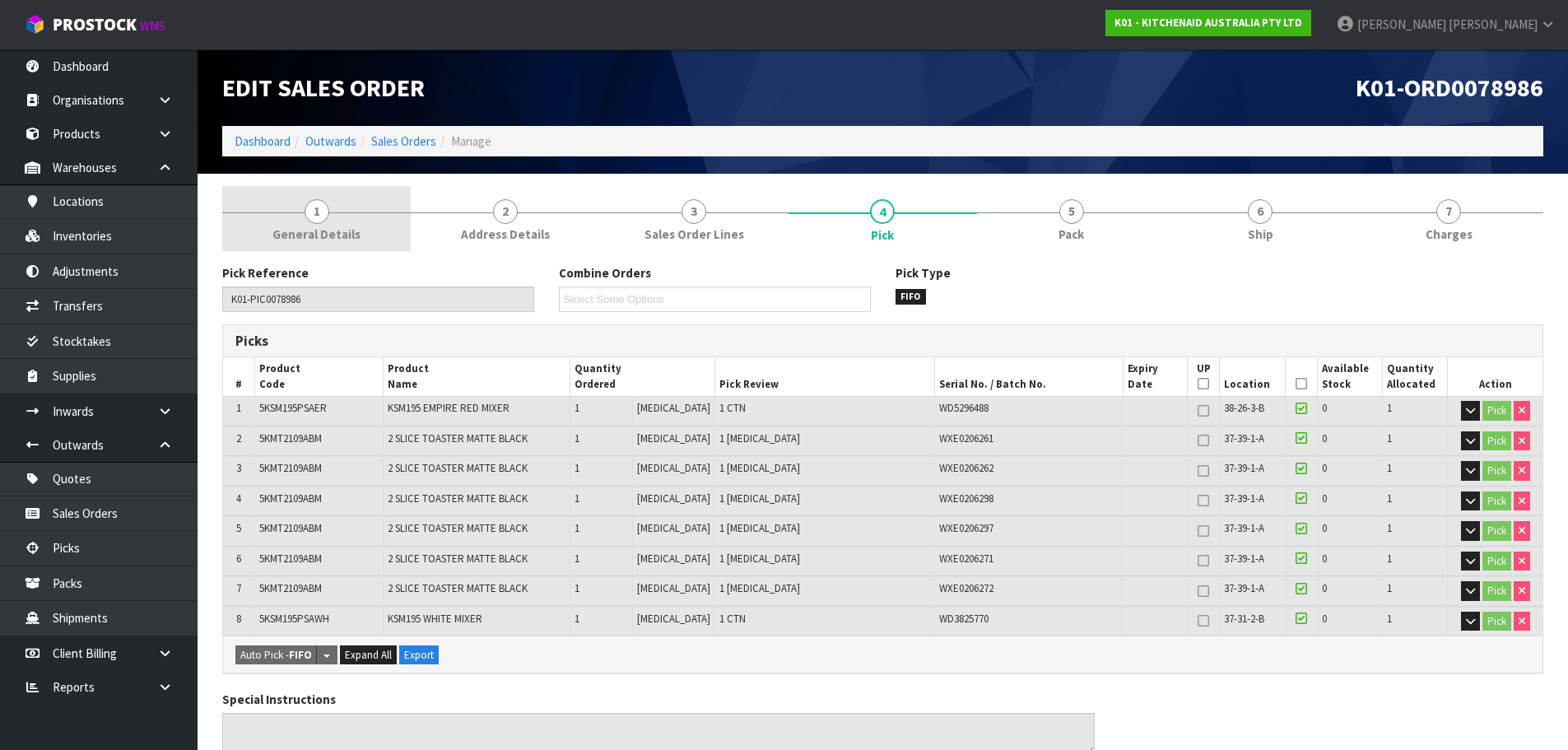
click at [325, 208] on span "1" at bounding box center [317, 211] width 25 height 25
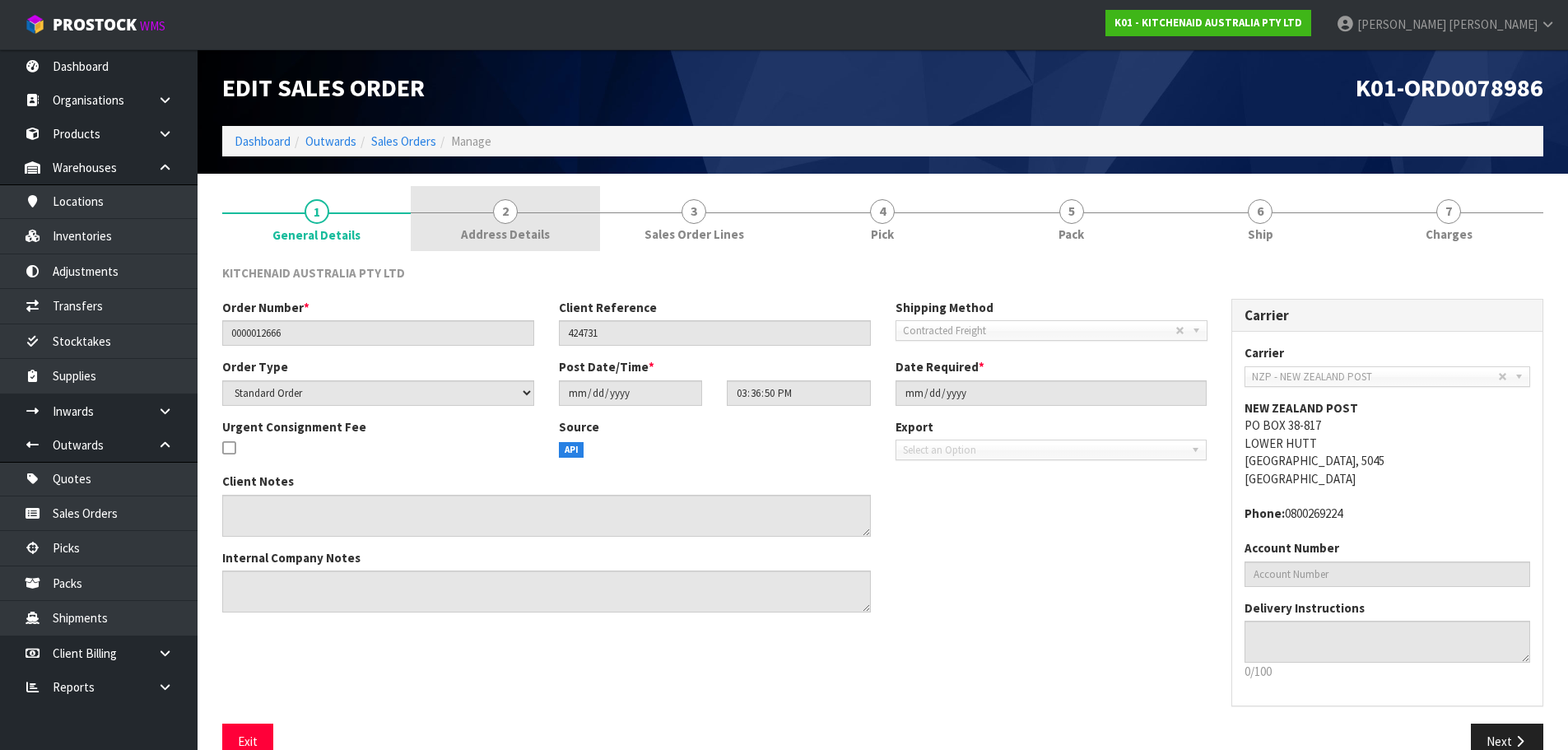
click at [516, 209] on span "2" at bounding box center [505, 211] width 25 height 25
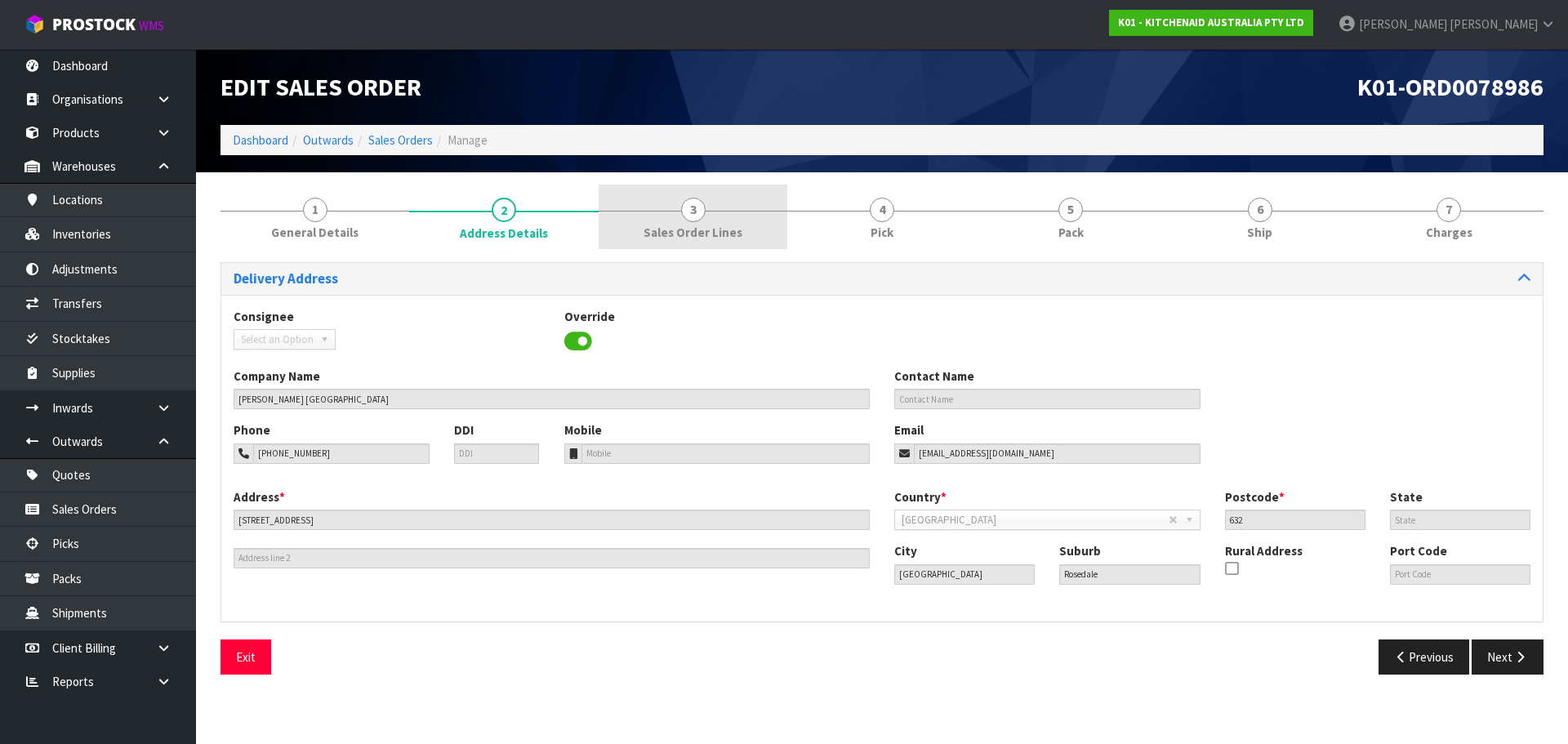
click at [668, 205] on link "3 Sales Order Lines" at bounding box center [692, 217] width 189 height 65
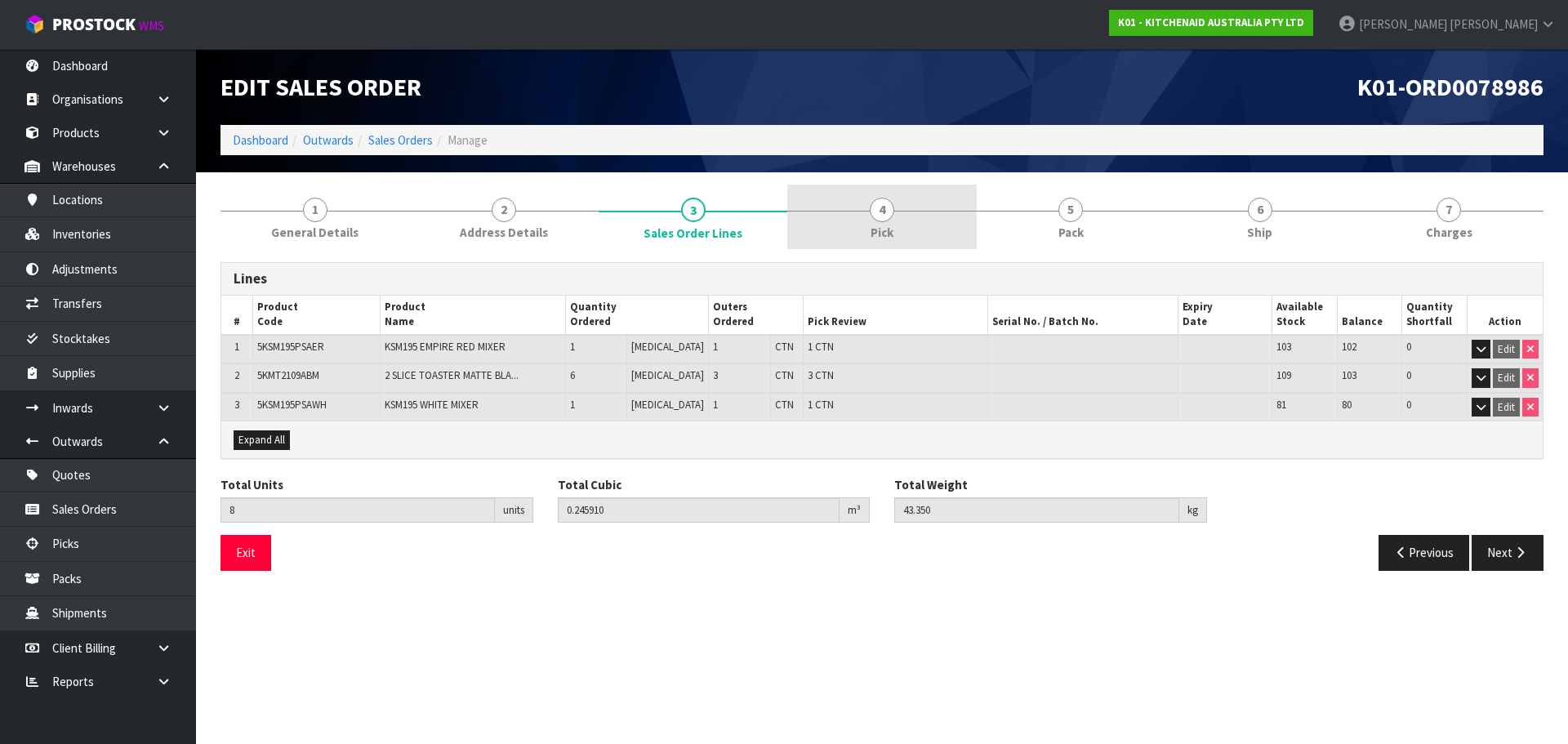
click at [842, 228] on link "4 Pick" at bounding box center [881, 217] width 189 height 65
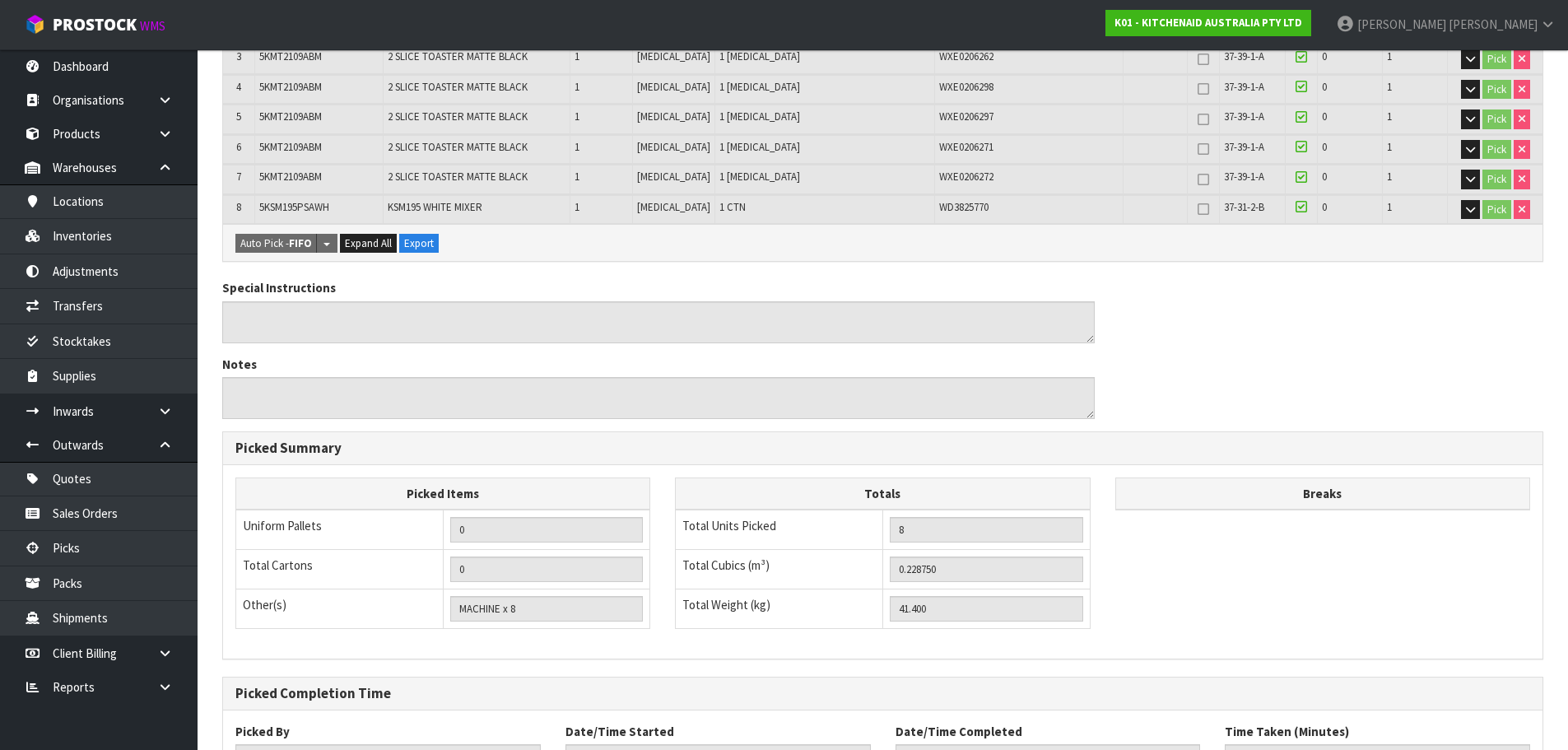
scroll to position [547, 0]
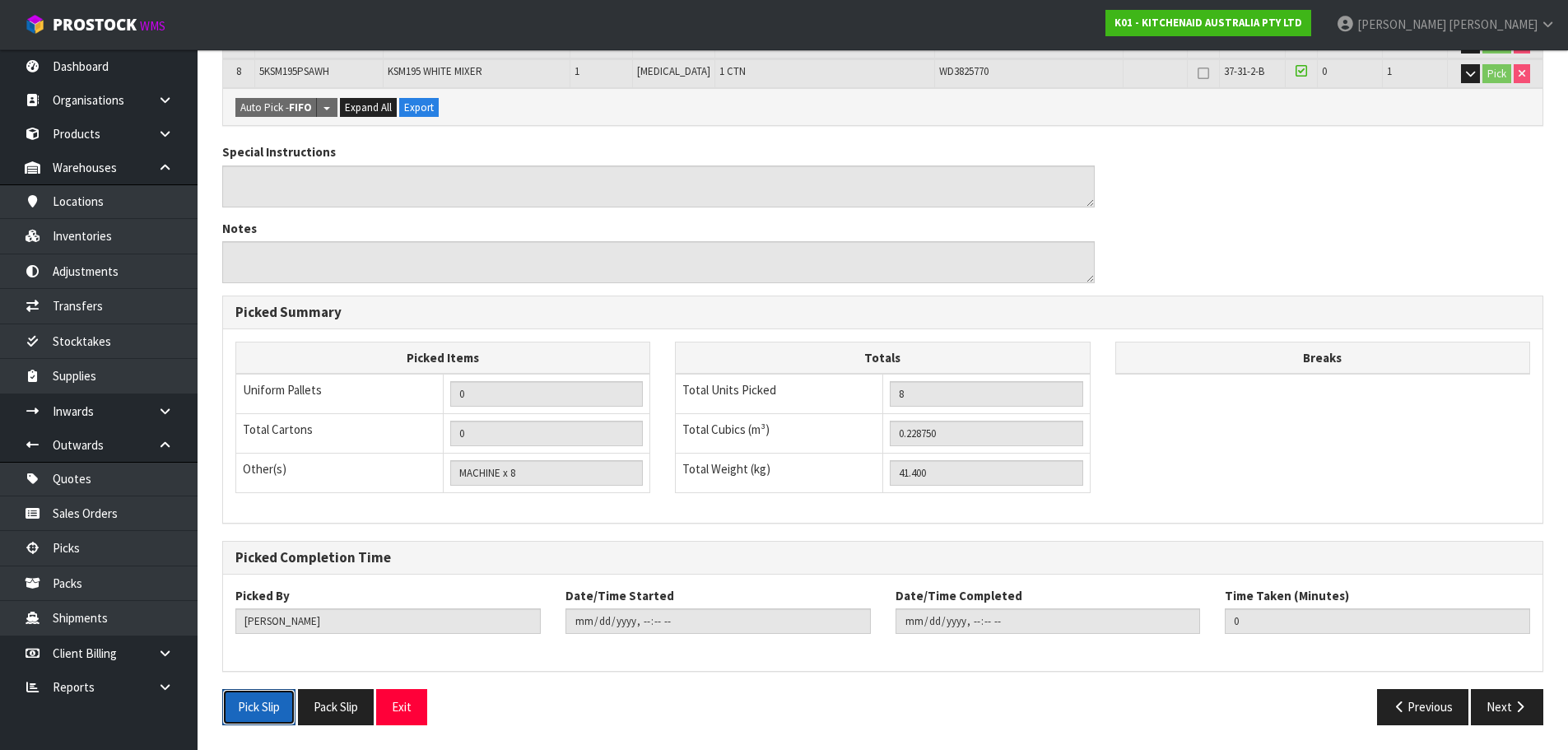
drag, startPoint x: 265, startPoint y: 708, endPoint x: 402, endPoint y: 596, distance: 177.0
click at [265, 708] on button "Pick Slip" at bounding box center [258, 707] width 73 height 35
click at [1293, 221] on div "Special Instructions Notes" at bounding box center [883, 219] width 1346 height 152
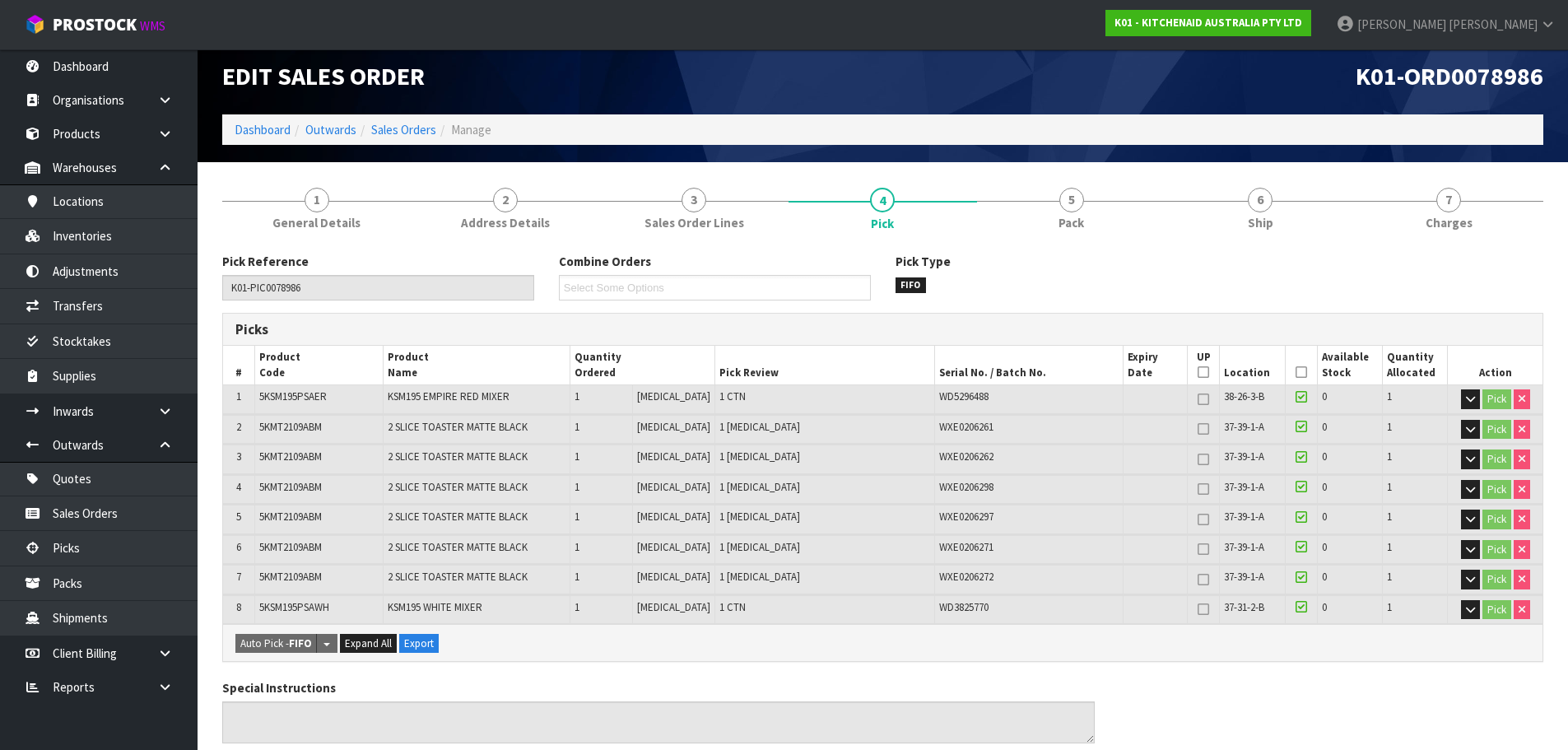
scroll to position [0, 0]
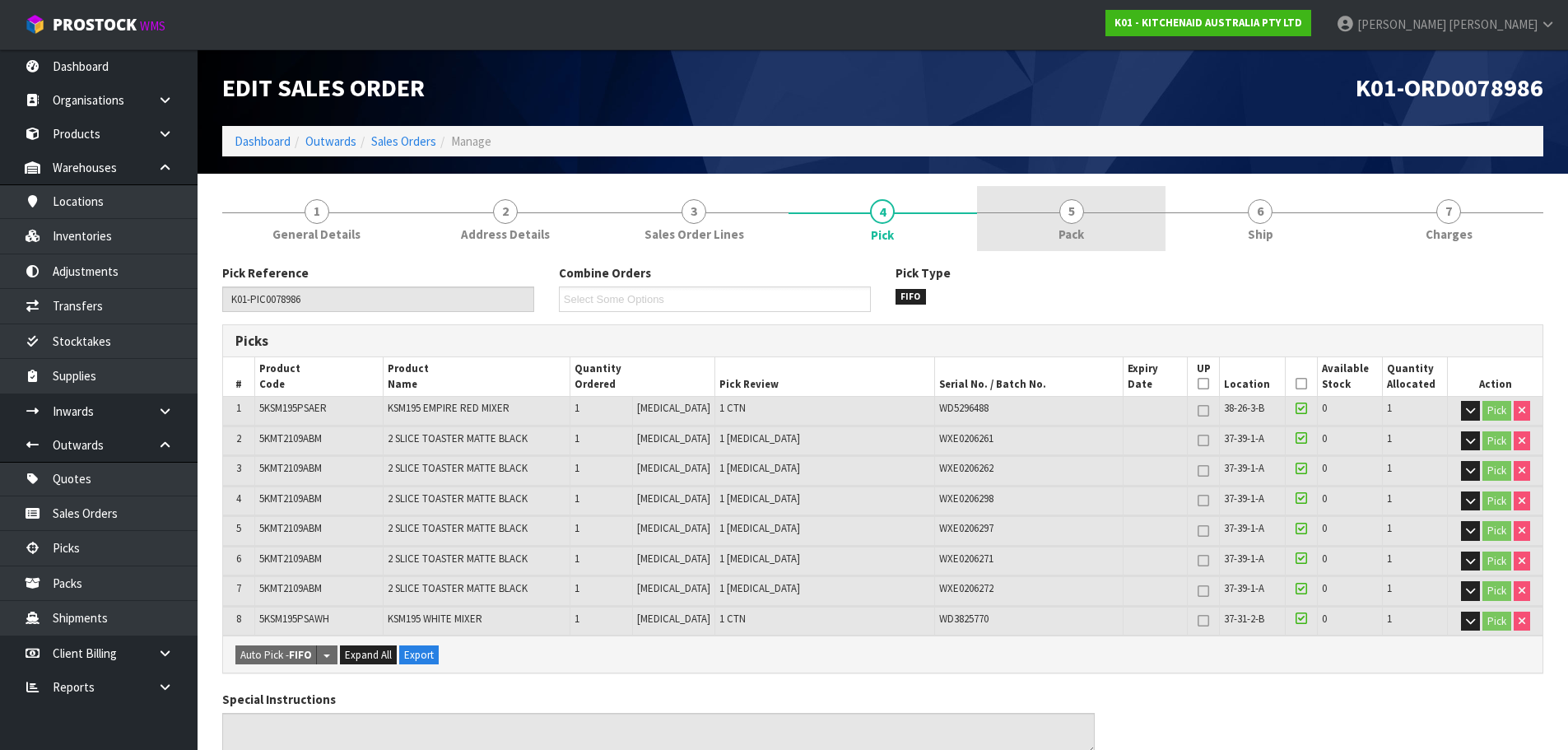
click at [1113, 227] on link "5 Pack" at bounding box center [1071, 218] width 188 height 65
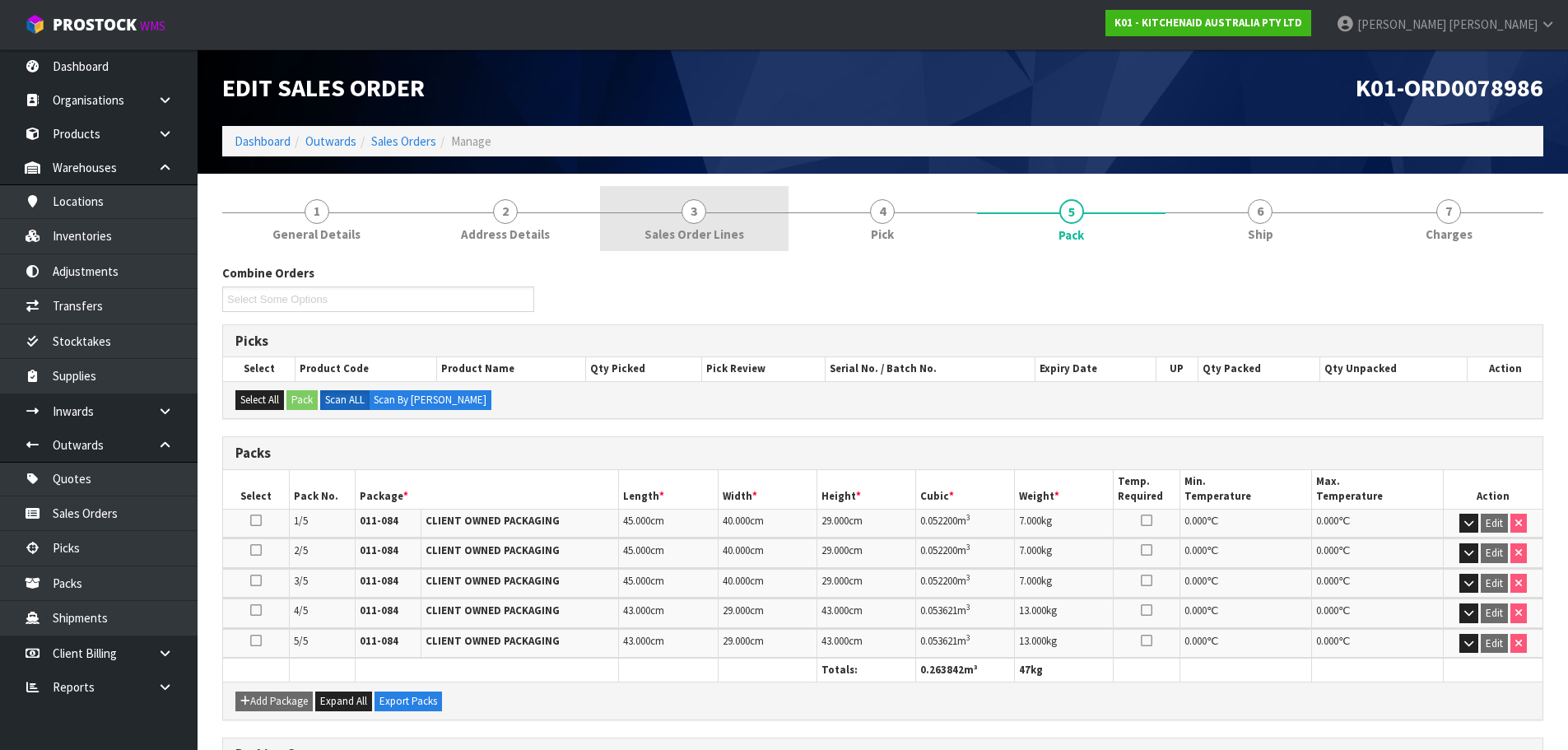
click at [653, 220] on link "3 Sales Order Lines" at bounding box center [693, 218] width 188 height 65
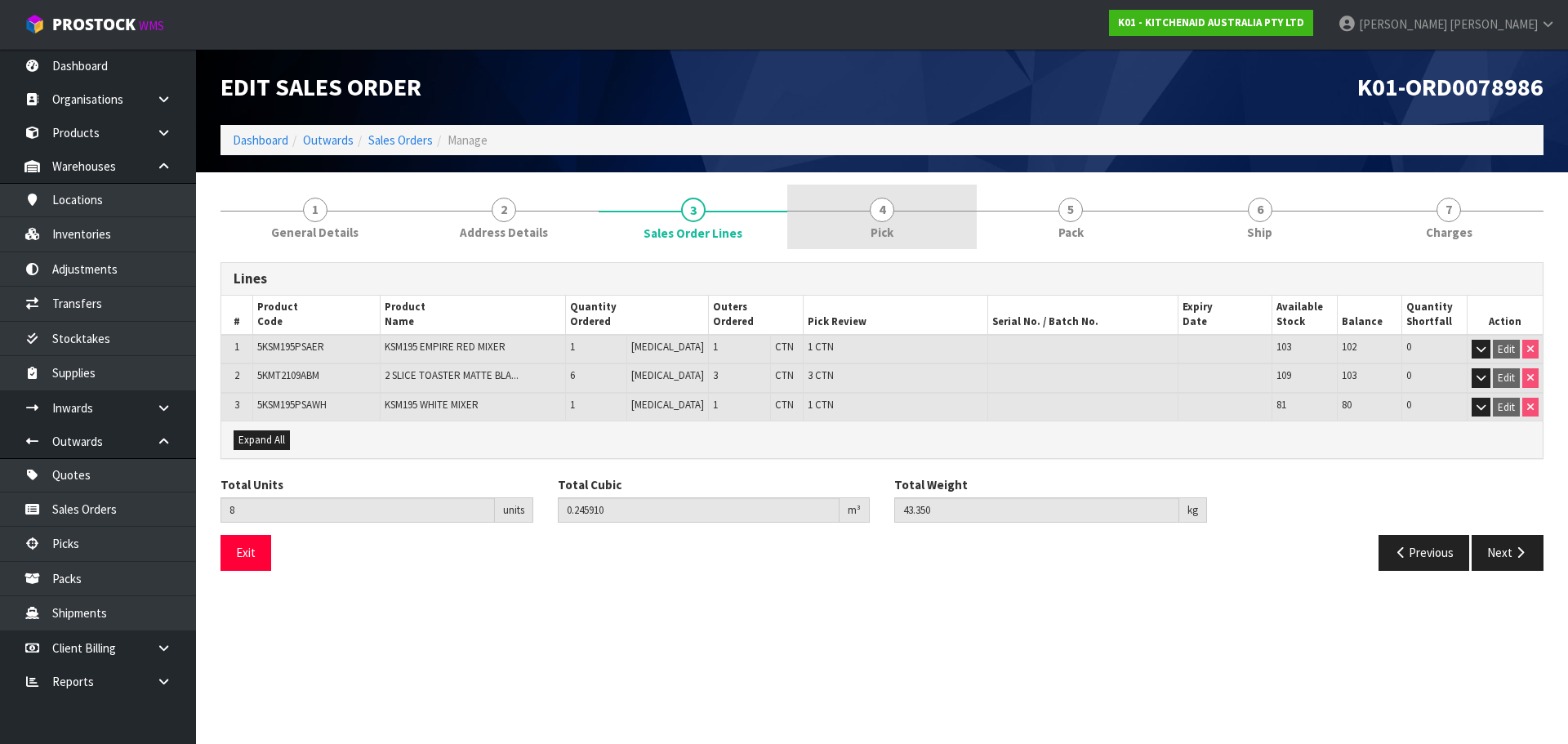
click at [859, 230] on link "4 Pick" at bounding box center [881, 217] width 189 height 65
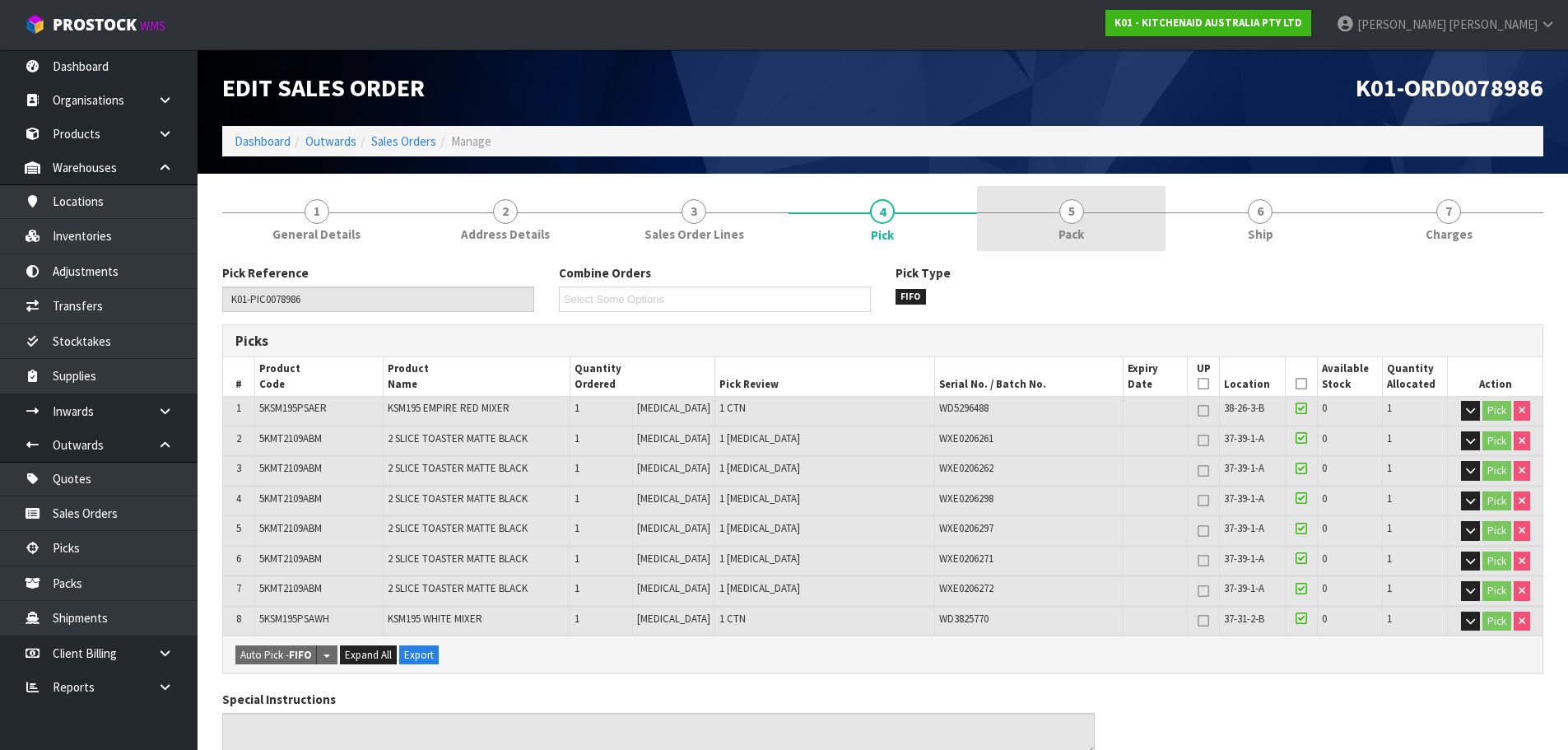
click at [1083, 223] on link "5 Pack" at bounding box center [1071, 218] width 188 height 65
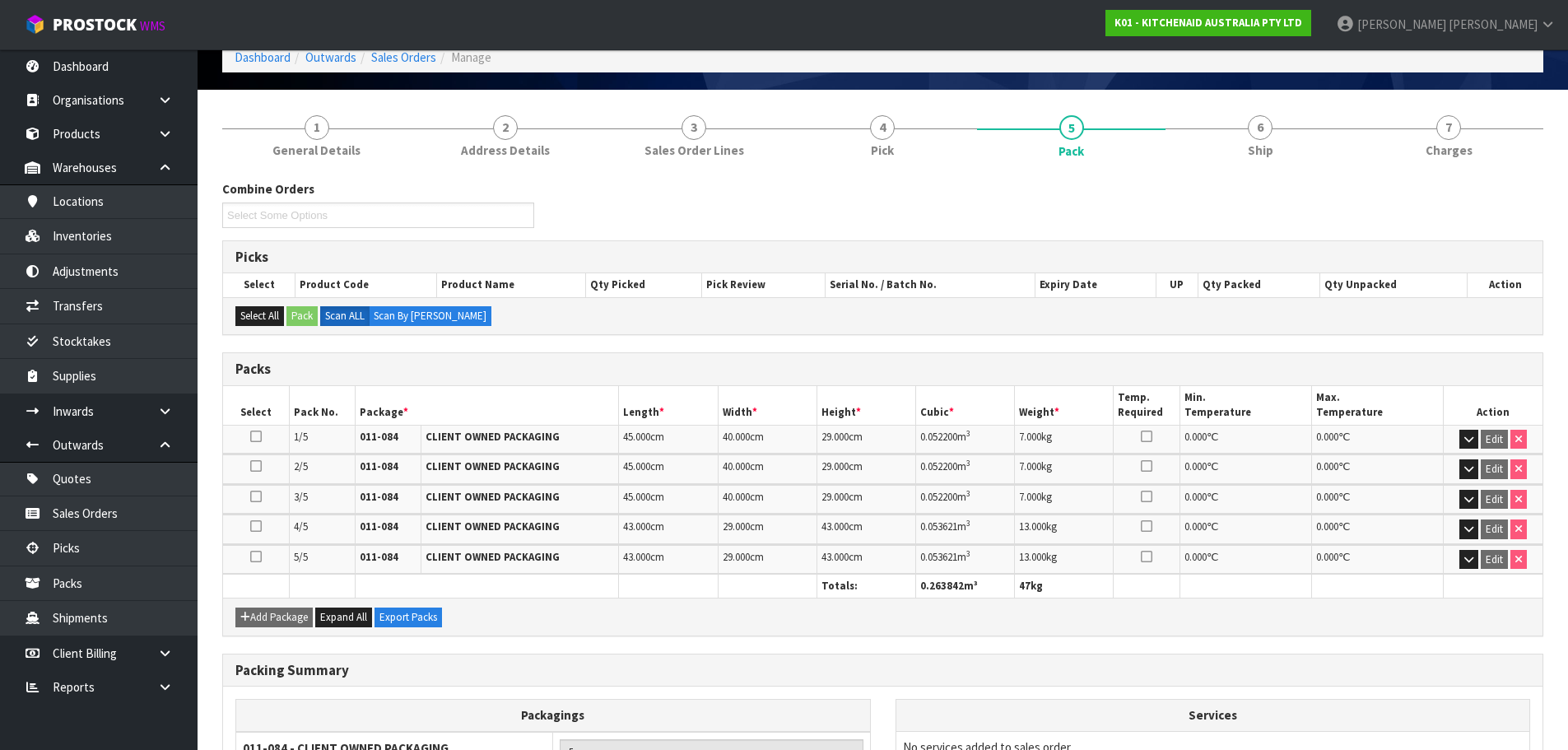
scroll to position [81, 0]
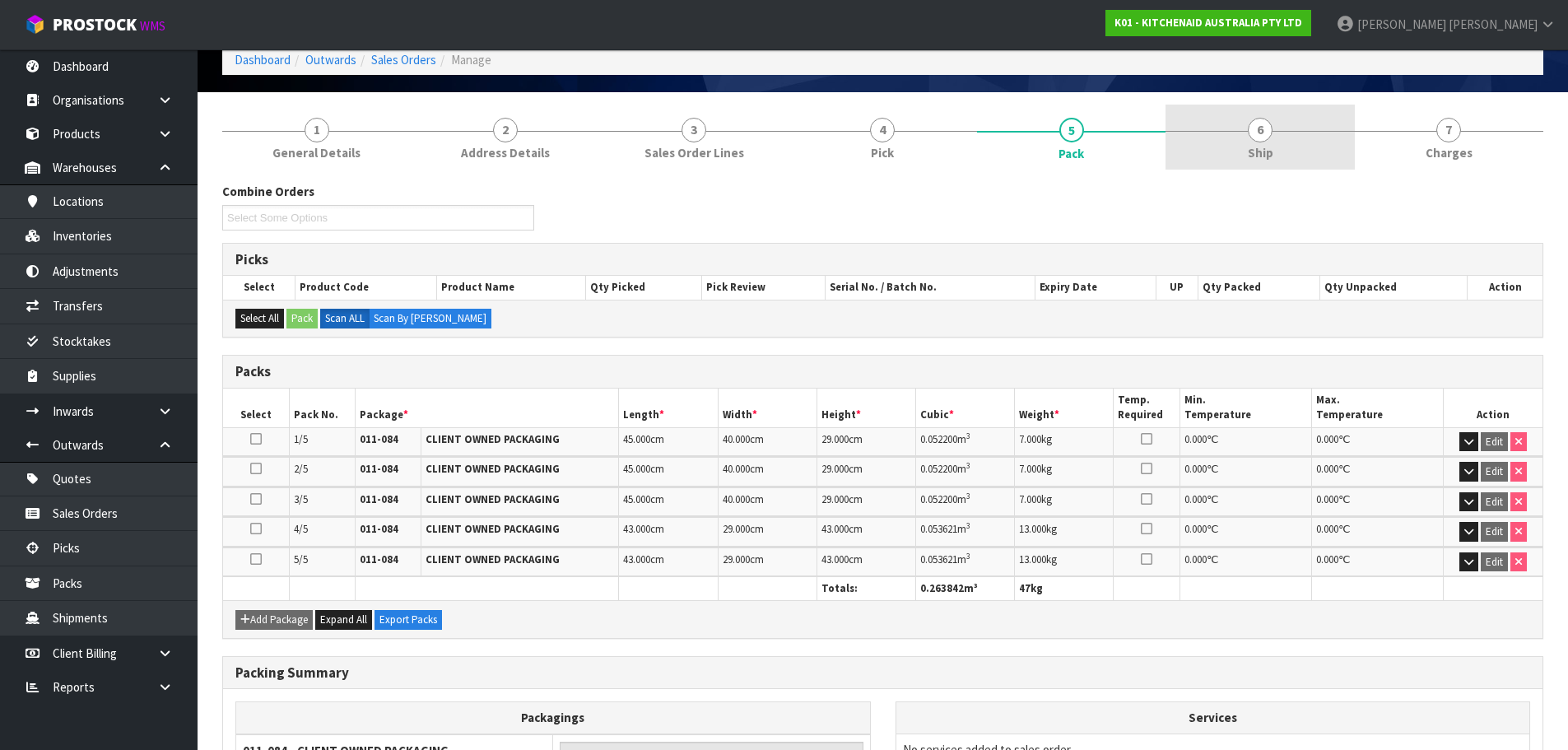
click at [1265, 134] on span "6" at bounding box center [1260, 130] width 25 height 25
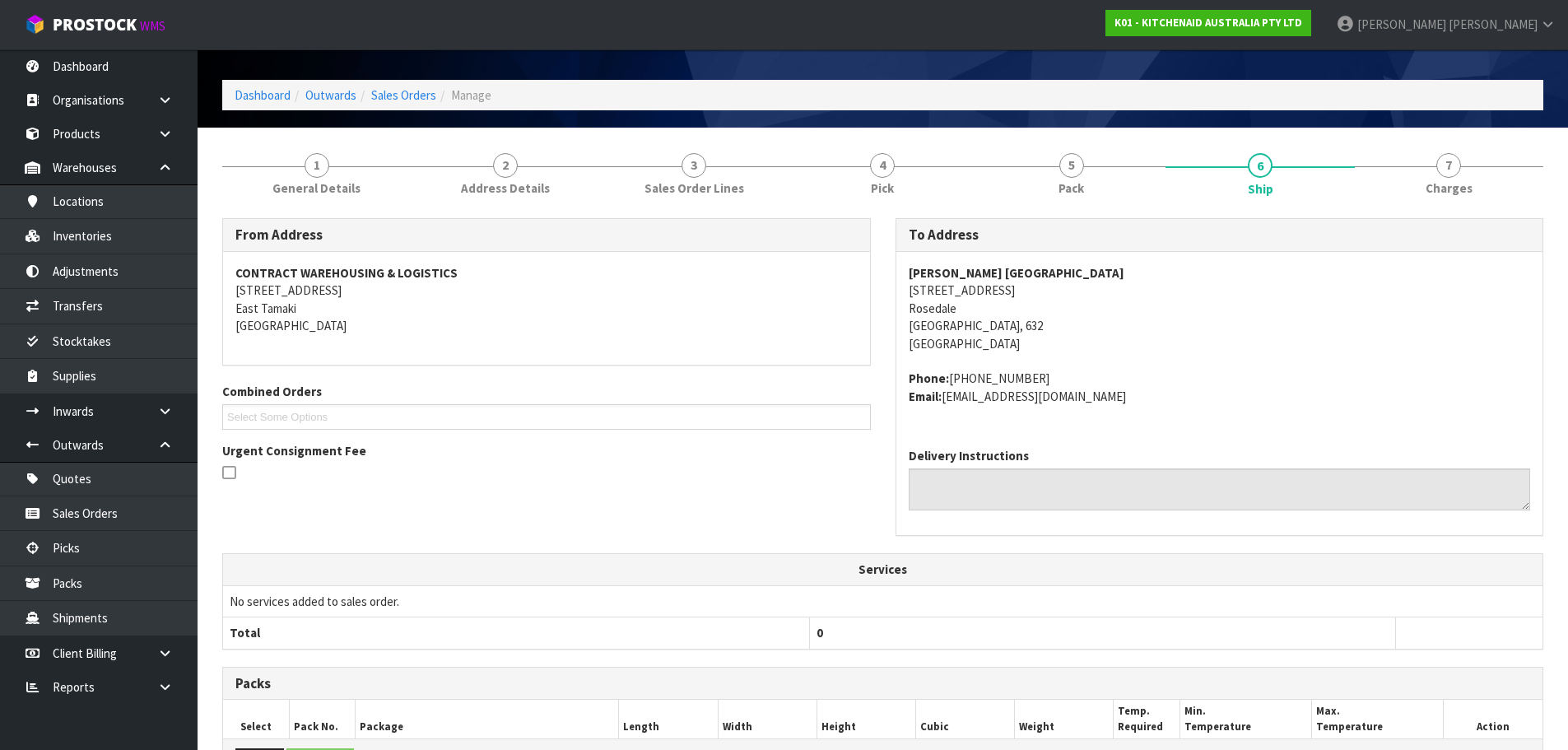
scroll to position [18, 0]
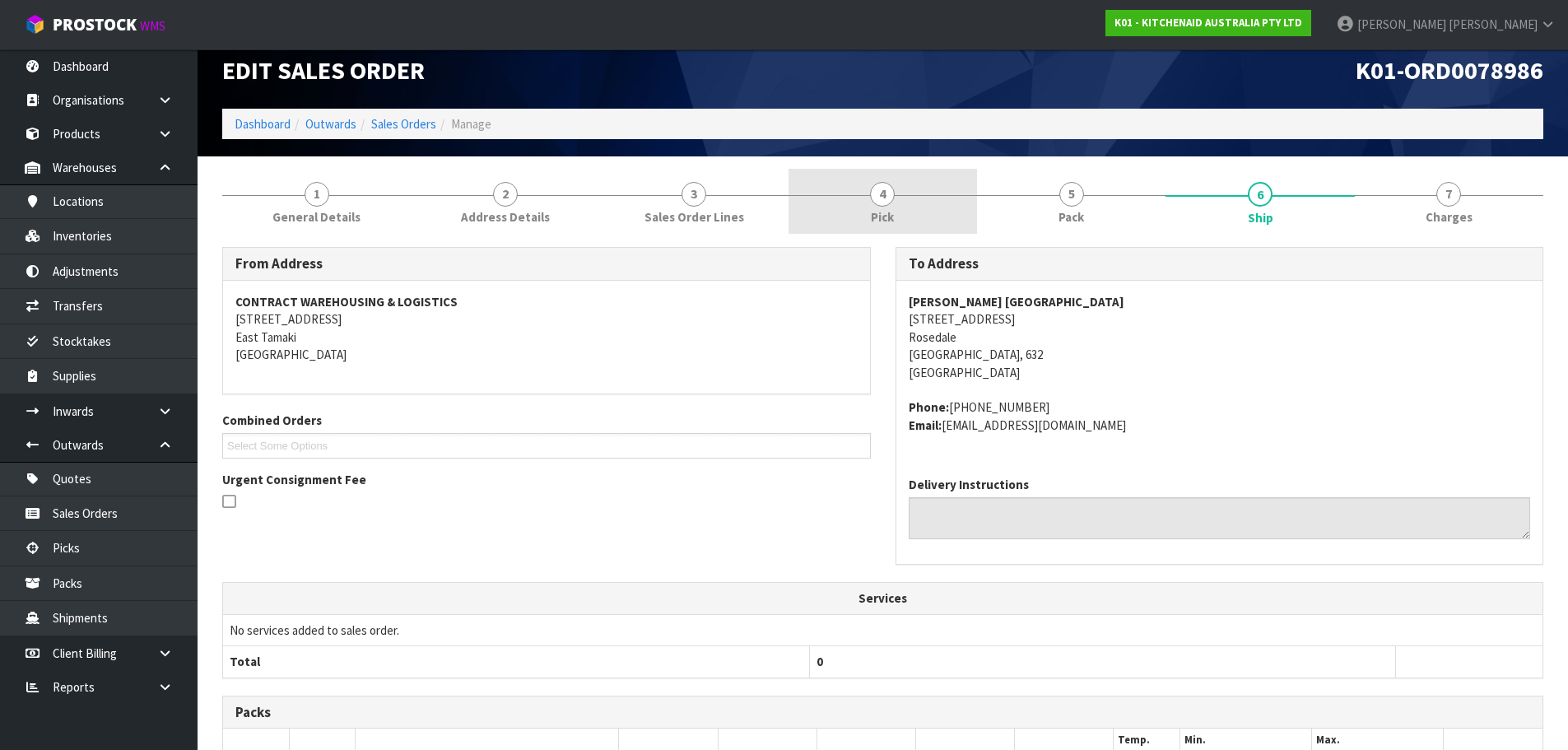
click at [910, 209] on link "4 Pick" at bounding box center [883, 202] width 188 height 65
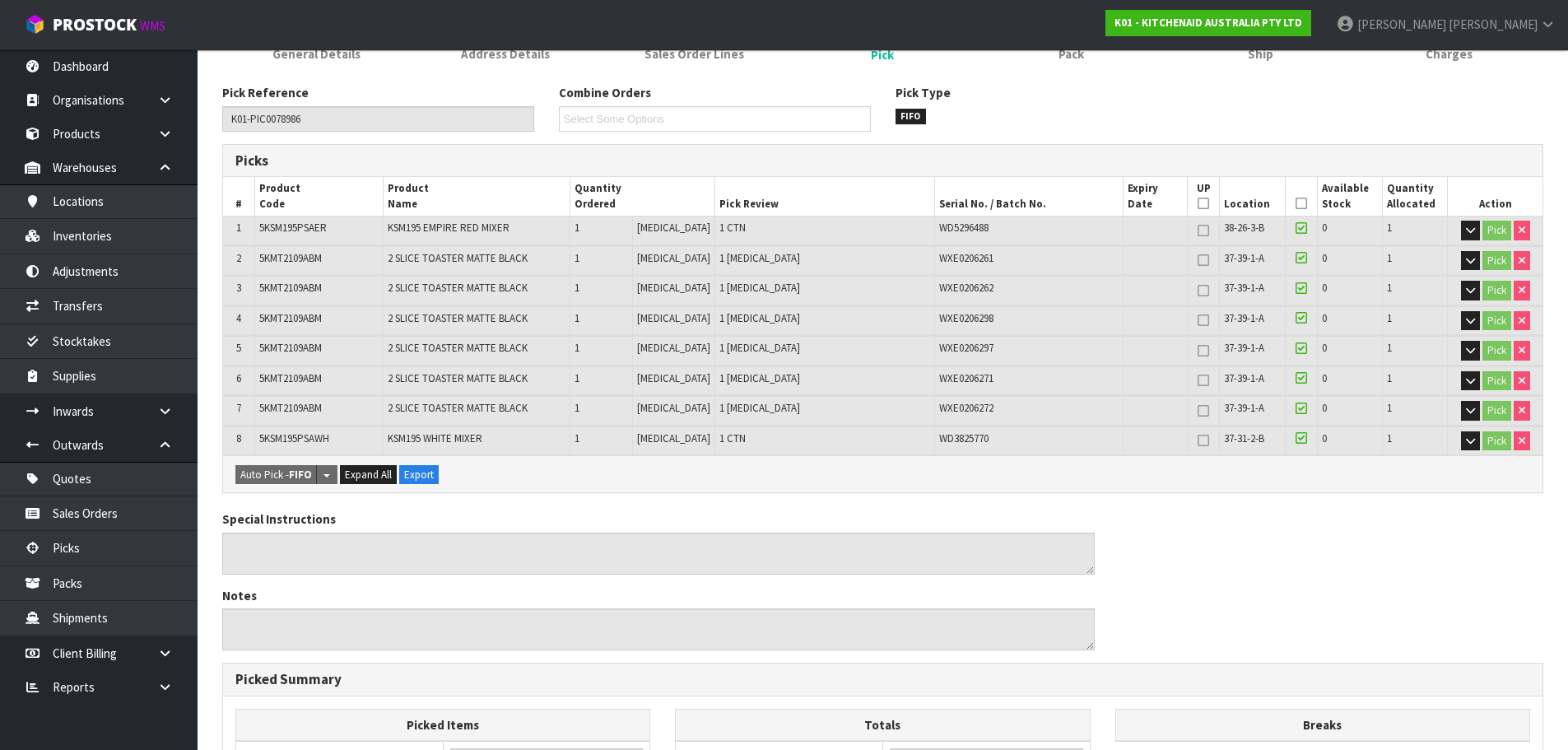
scroll to position [182, 0]
